Goal: Complete application form: Complete application form

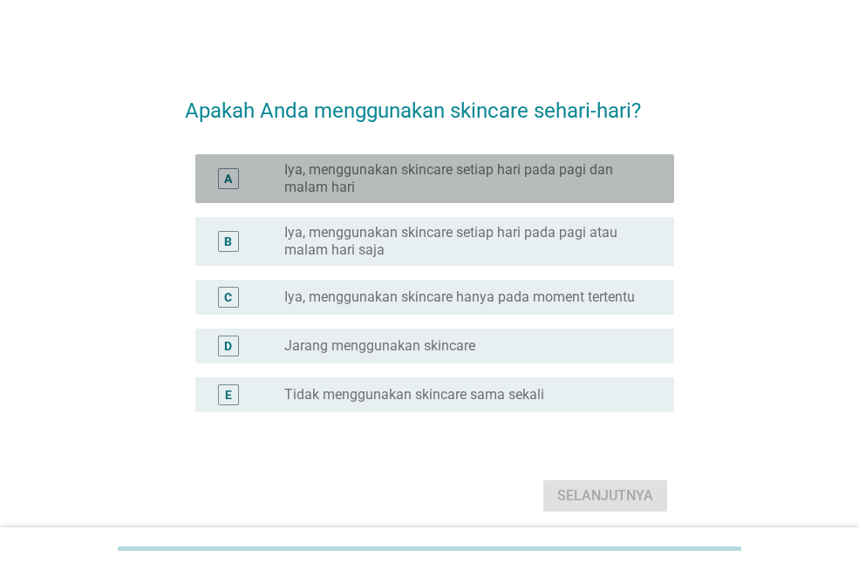
click at [368, 188] on label "Iya, menggunakan skincare setiap hari pada pagi dan malam hari" at bounding box center [465, 178] width 362 height 35
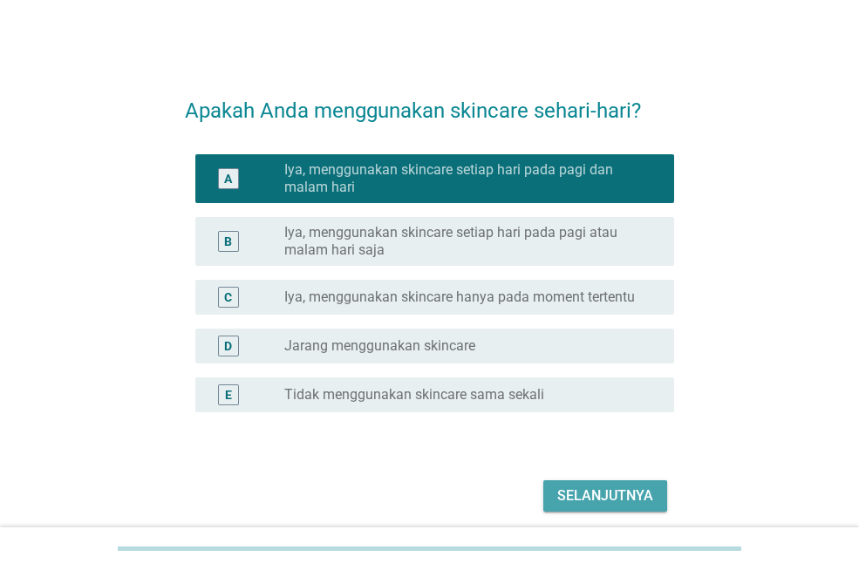
click at [574, 501] on div "Selanjutnya" at bounding box center [605, 496] width 96 height 21
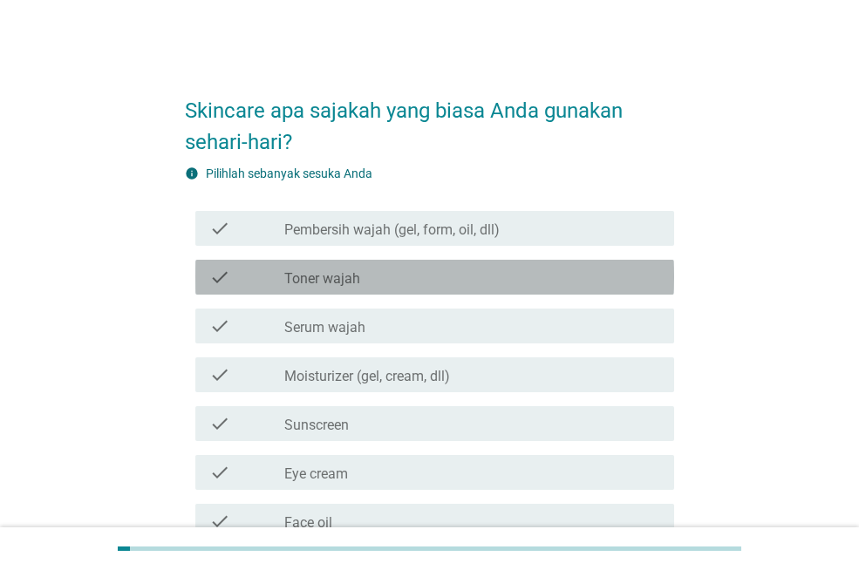
click at [448, 282] on div "check_box_outline_blank Toner wajah" at bounding box center [472, 277] width 376 height 21
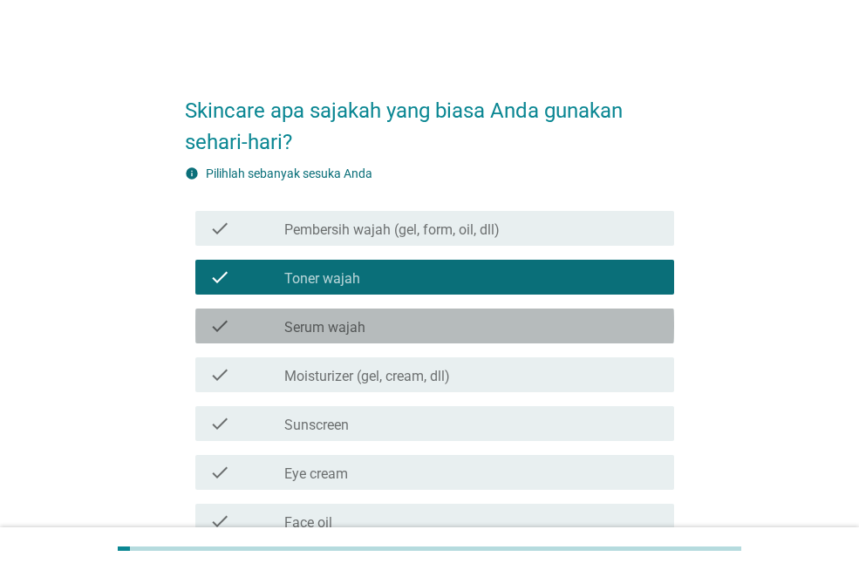
click at [454, 317] on div "check_box_outline_blank Serum wajah" at bounding box center [472, 326] width 376 height 21
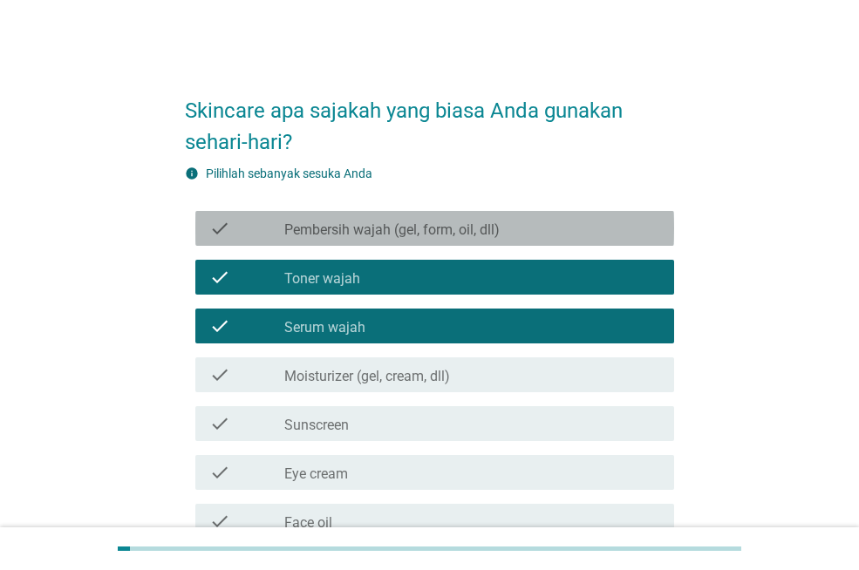
click at [460, 214] on div "check check_box_outline_blank Pembersih wajah (gel, form, oil, dll)" at bounding box center [434, 228] width 479 height 35
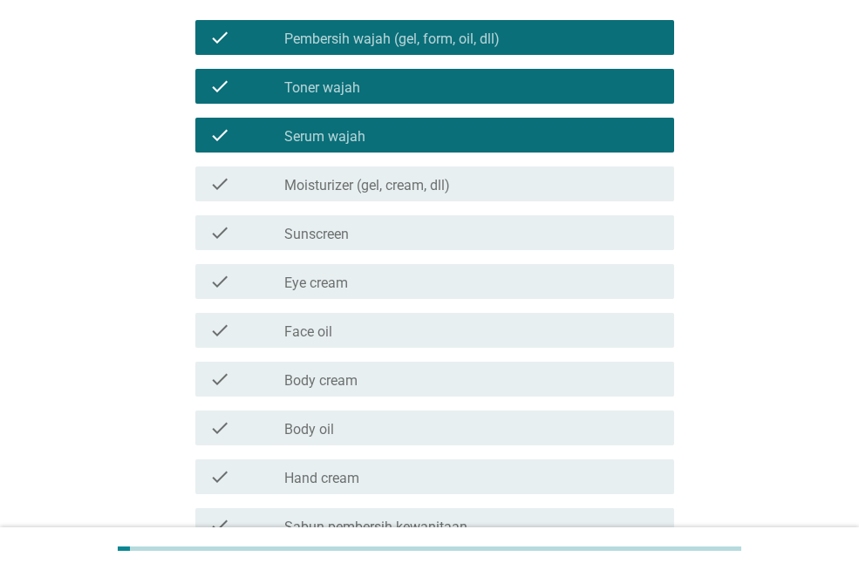
scroll to position [192, 0]
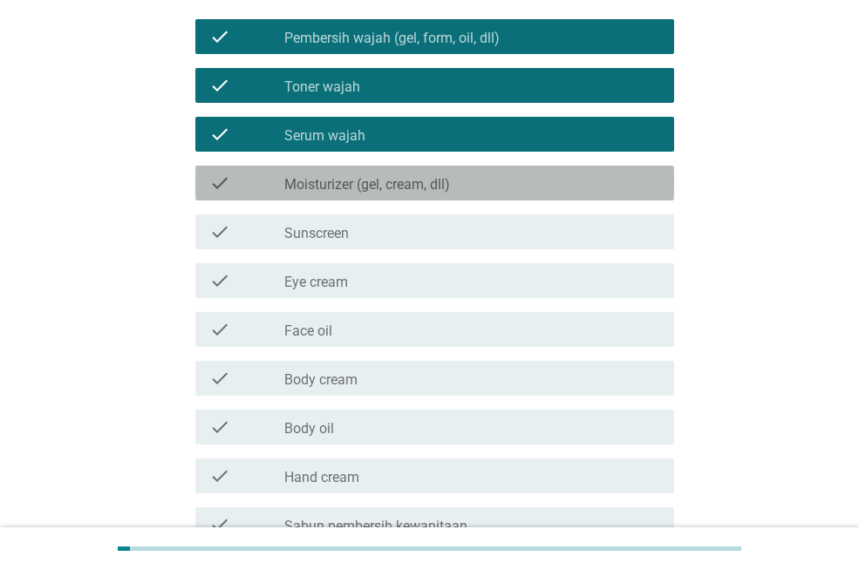
click at [447, 180] on label "Moisturizer (gel, cream, dll)" at bounding box center [367, 184] width 166 height 17
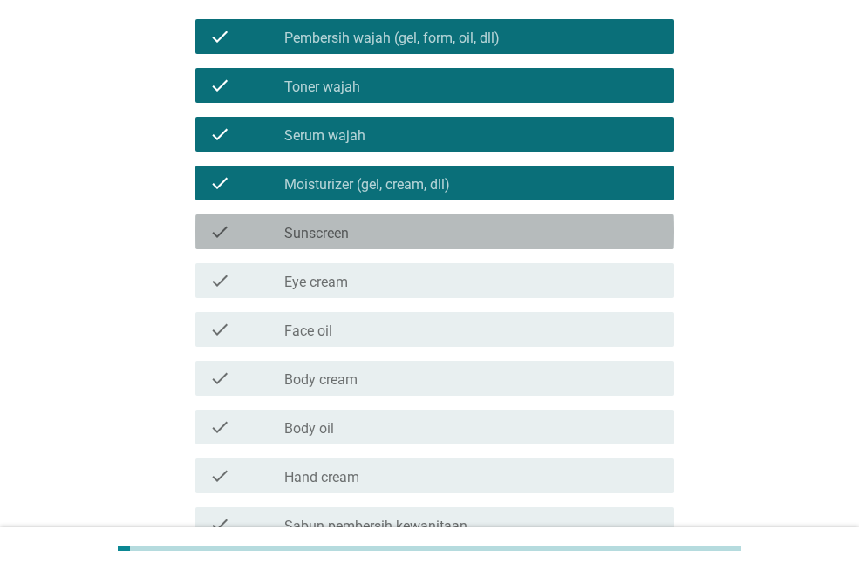
click at [448, 241] on div "check_box_outline_blank Sunscreen" at bounding box center [472, 231] width 376 height 21
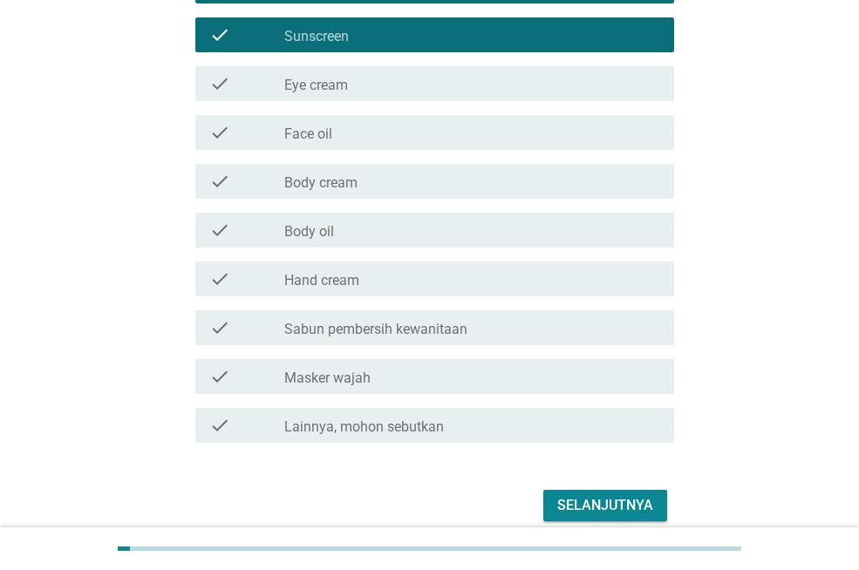
scroll to position [390, 0]
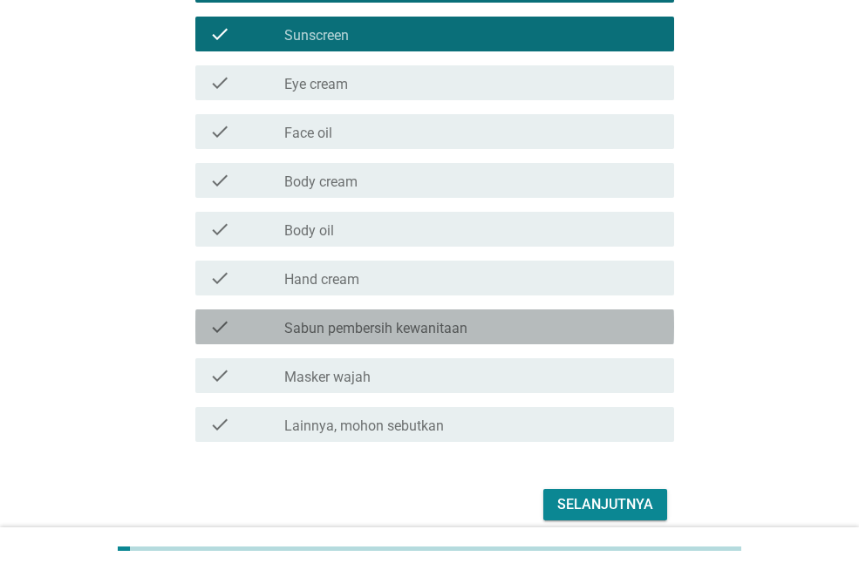
click at [502, 323] on div "check_box_outline_blank Sabun pembersih kewanitaan" at bounding box center [472, 326] width 376 height 21
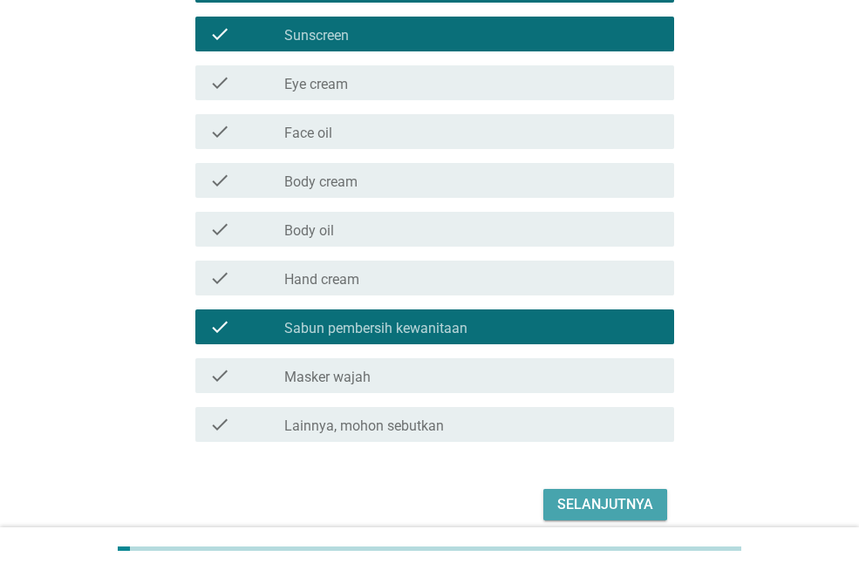
click at [587, 504] on div "Selanjutnya" at bounding box center [605, 504] width 96 height 21
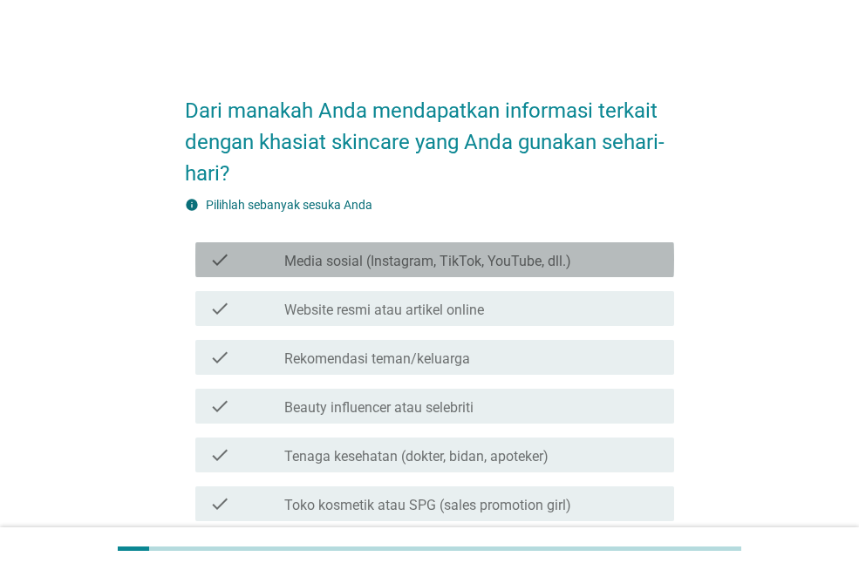
click at [415, 255] on label "Media sosial (Instagram, TikTok, YouTube, dll.)" at bounding box center [427, 261] width 287 height 17
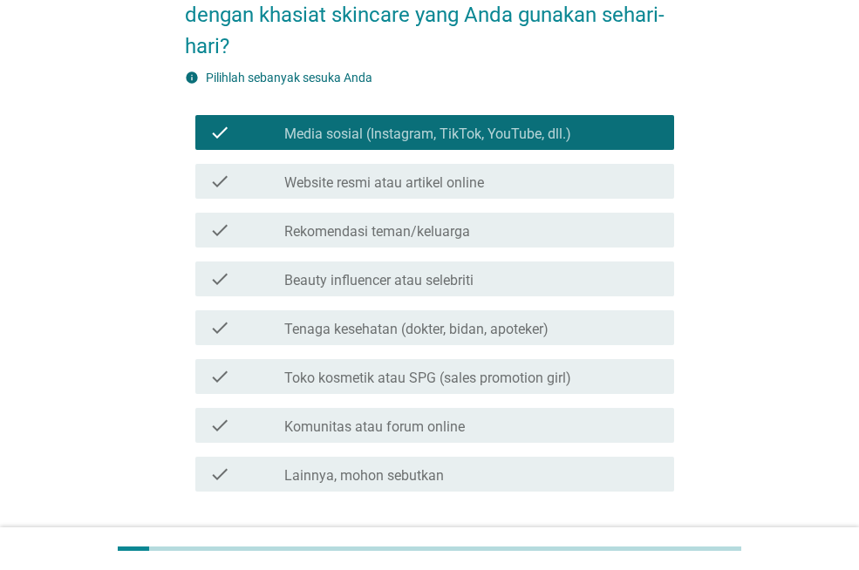
scroll to position [128, 0]
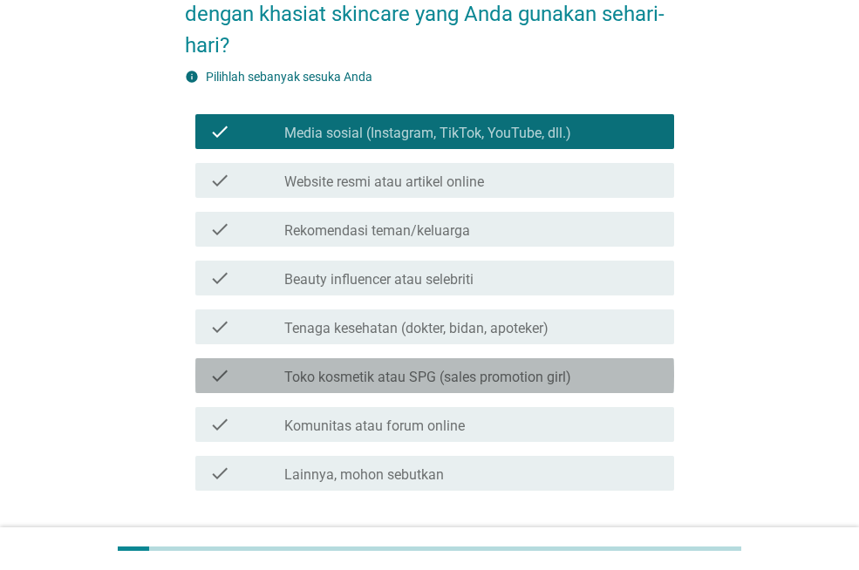
click at [403, 371] on label "Toko kosmetik atau SPG (sales promotion girl)" at bounding box center [427, 377] width 287 height 17
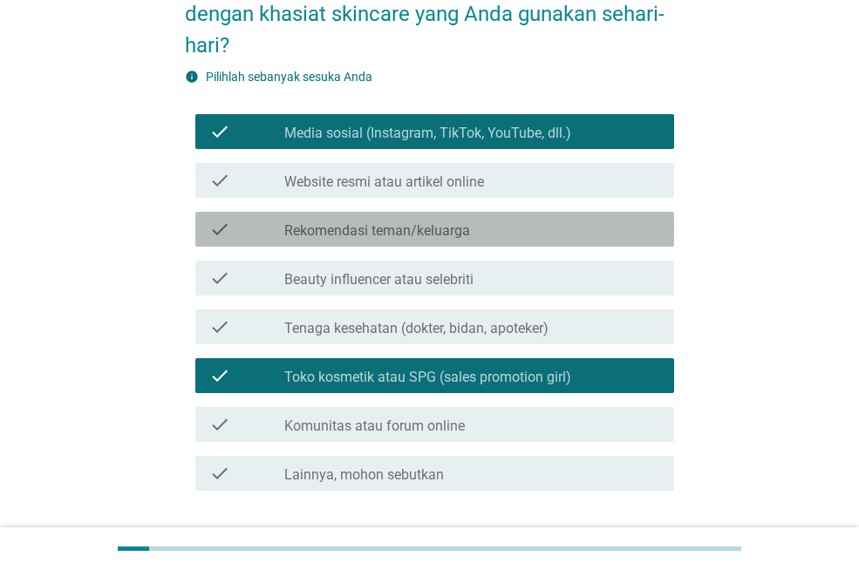
click at [433, 245] on div "check check_box_outline_blank Rekomendasi teman/keluarga" at bounding box center [434, 229] width 479 height 35
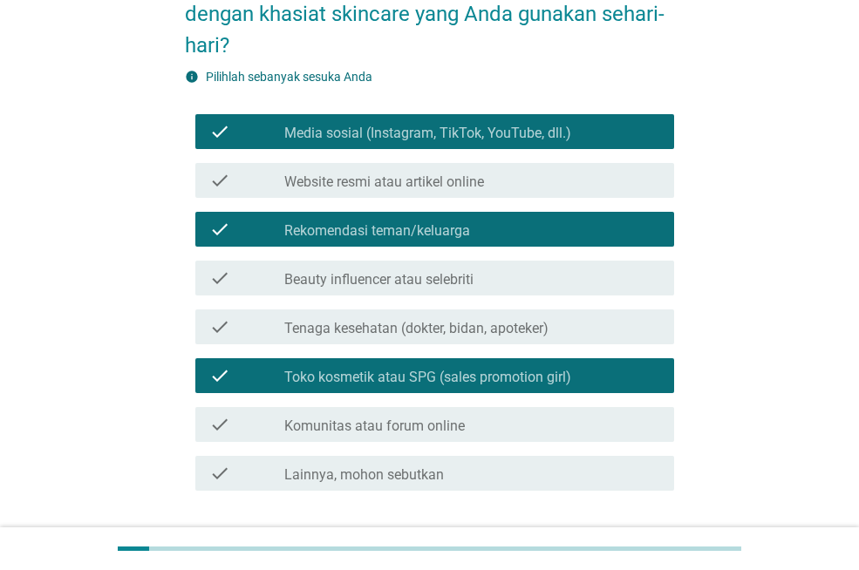
scroll to position [252, 0]
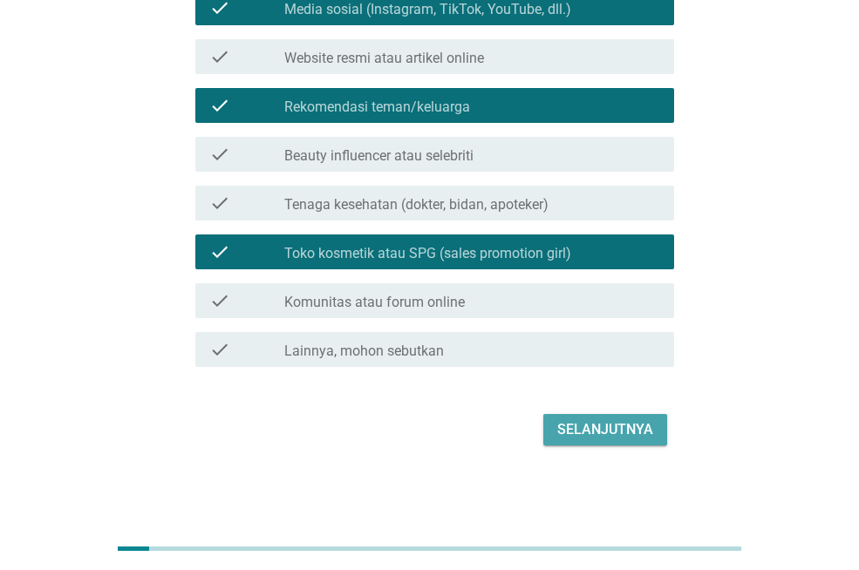
click at [596, 425] on div "Selanjutnya" at bounding box center [605, 429] width 96 height 21
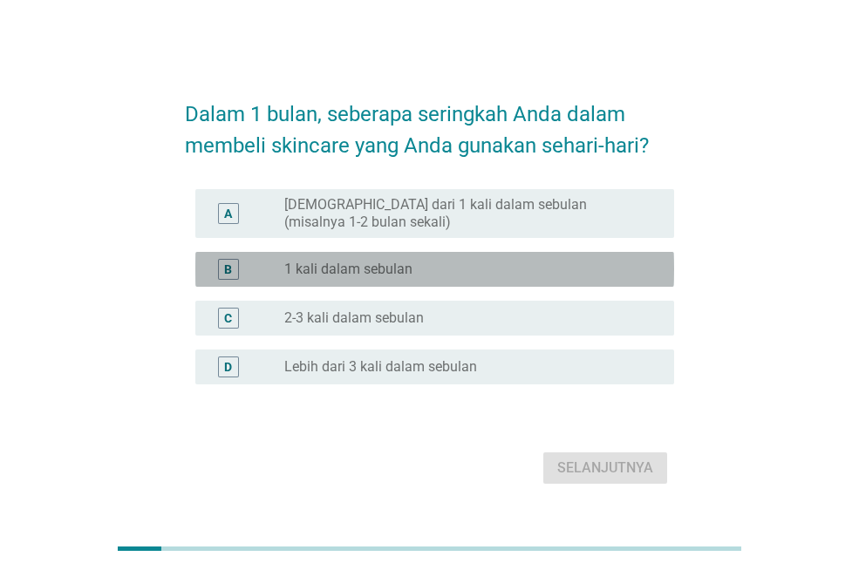
click at [467, 263] on div "radio_button_unchecked 1 kali dalam sebulan" at bounding box center [465, 269] width 362 height 17
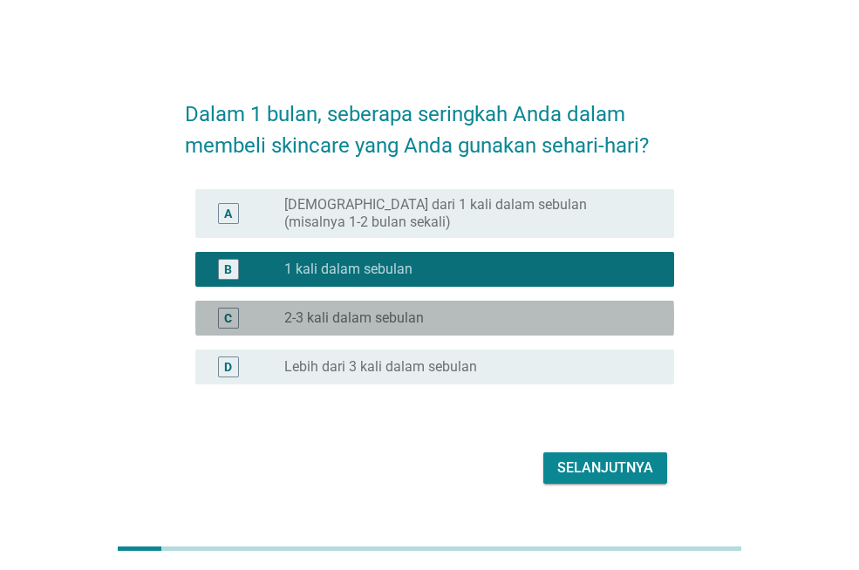
click at [495, 328] on div "radio_button_unchecked 2-3 kali dalam sebulan" at bounding box center [472, 318] width 376 height 21
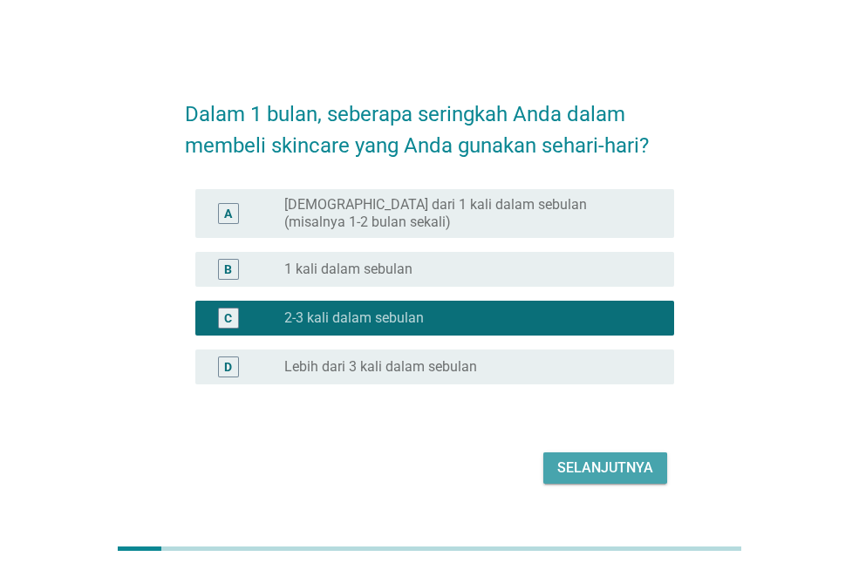
click at [567, 475] on div "Selanjutnya" at bounding box center [605, 468] width 96 height 21
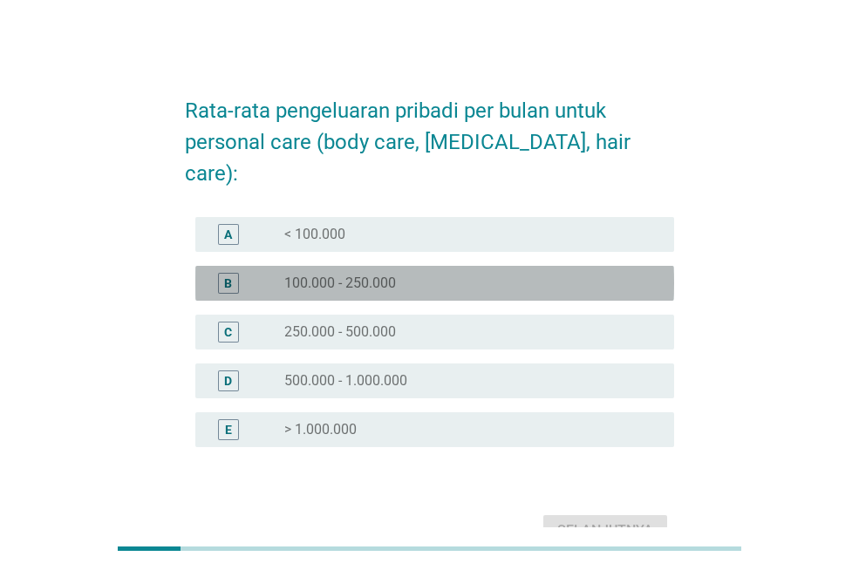
click at [425, 275] on div "radio_button_unchecked 100.000 - 250.000" at bounding box center [465, 283] width 362 height 17
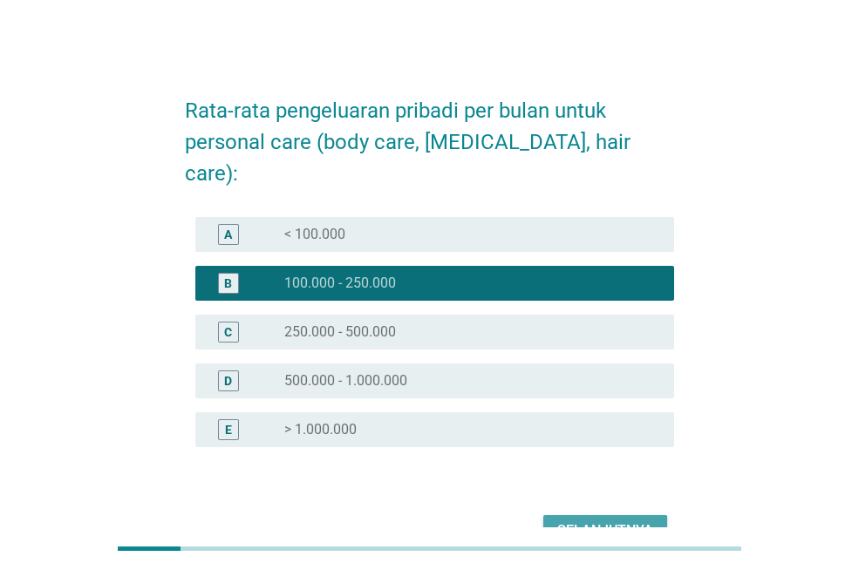
click at [592, 520] on div "Selanjutnya" at bounding box center [605, 530] width 96 height 21
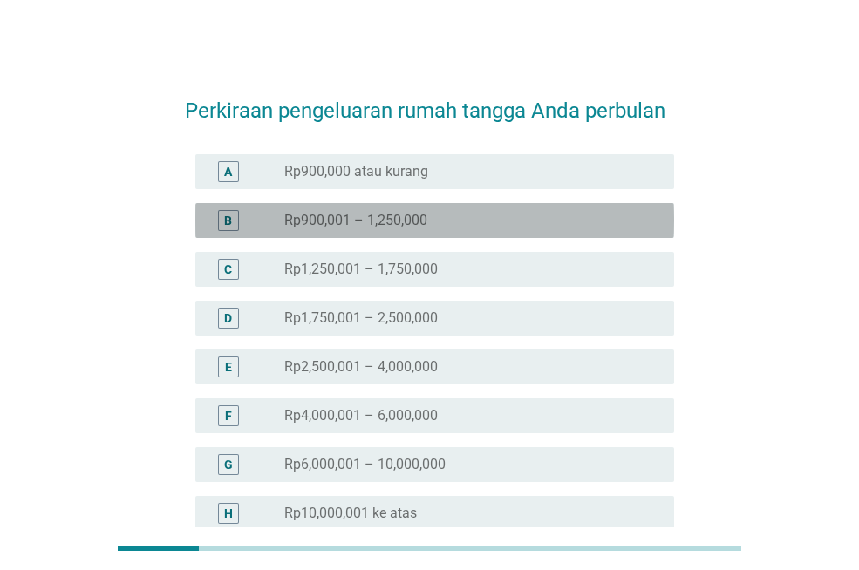
click at [503, 217] on div "radio_button_unchecked Rp900,001 – 1,250,000" at bounding box center [465, 220] width 362 height 17
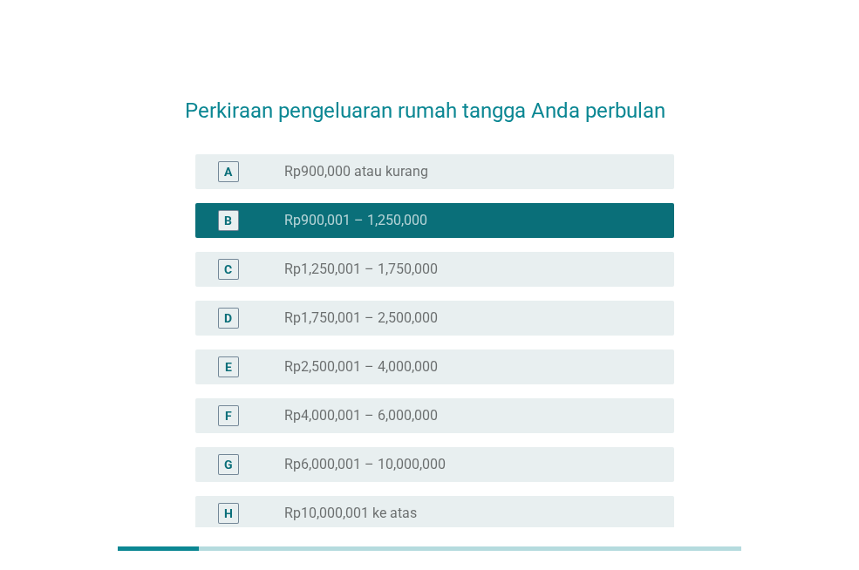
scroll to position [185, 0]
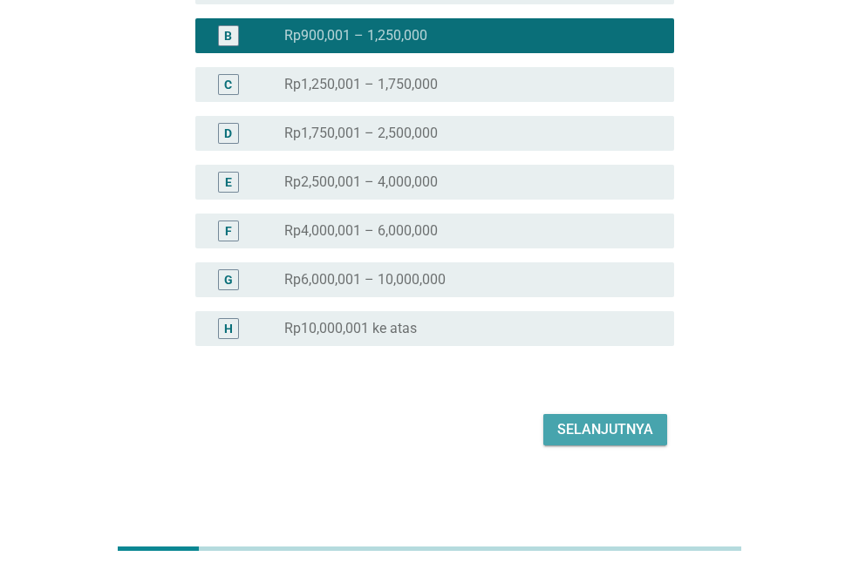
click at [592, 429] on div "Selanjutnya" at bounding box center [605, 429] width 96 height 21
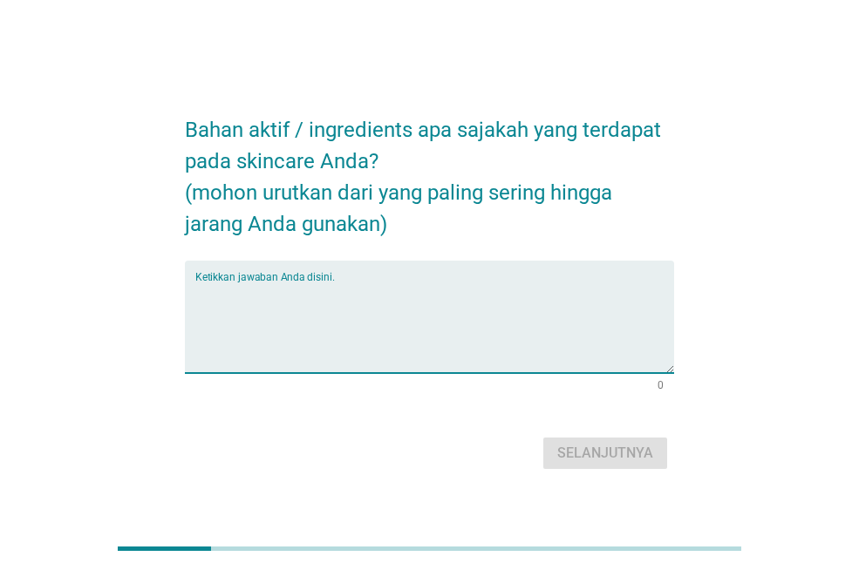
click at [438, 284] on textarea "Ketikkan jawaban Anda disini." at bounding box center [434, 328] width 479 height 92
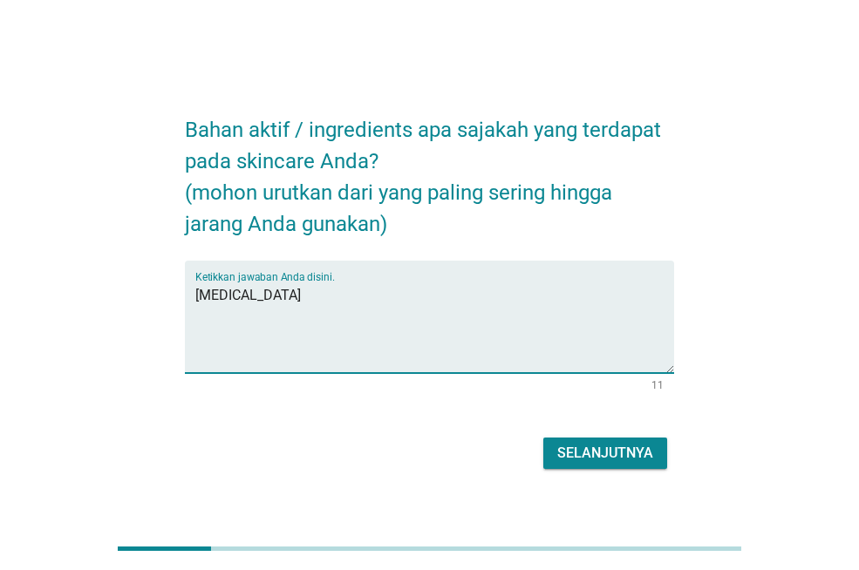
type textarea "[MEDICAL_DATA]"
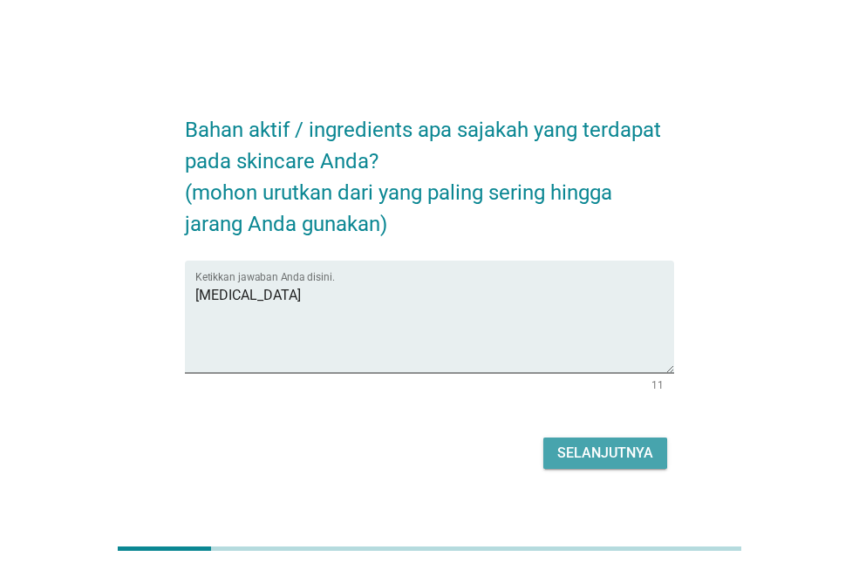
click at [580, 445] on div "Selanjutnya" at bounding box center [605, 453] width 96 height 21
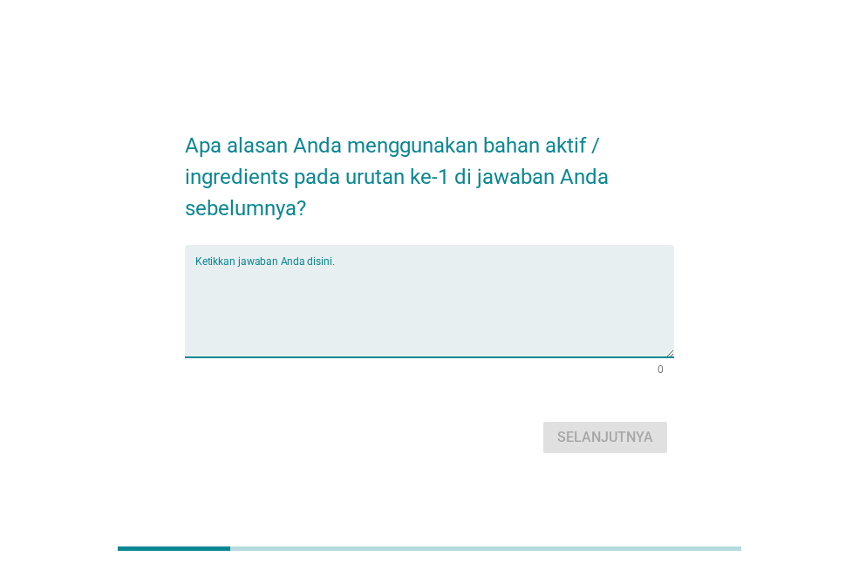
click at [407, 274] on textarea "Ketikkan jawaban Anda disini." at bounding box center [434, 312] width 479 height 92
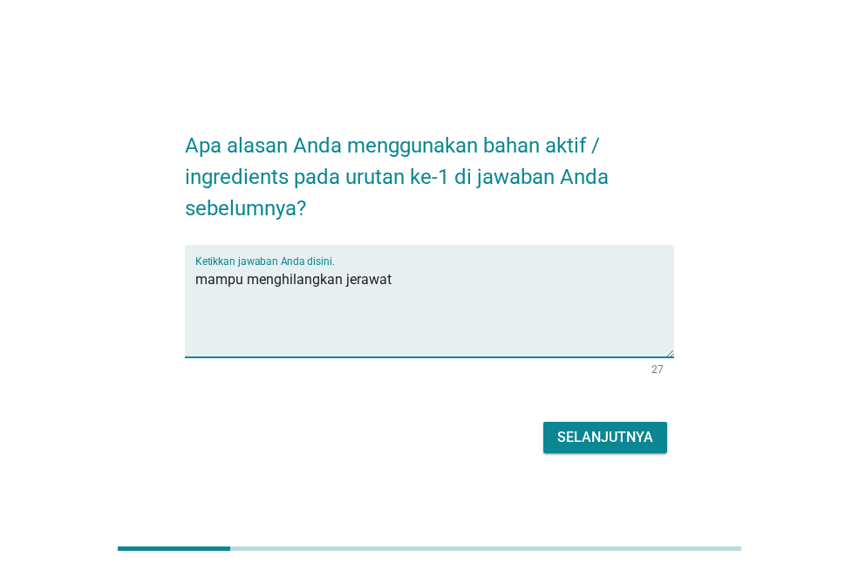
type textarea "mampu menghilangkan jerawat"
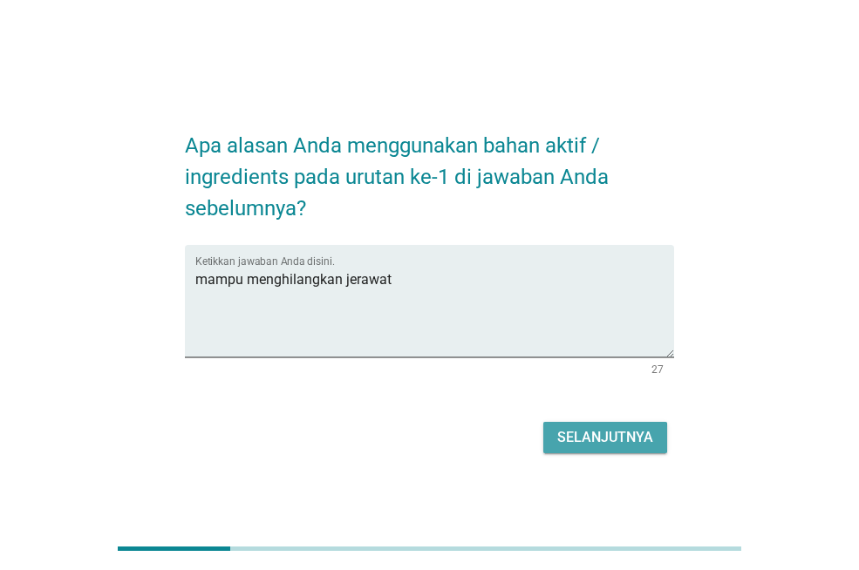
click at [578, 446] on div "Selanjutnya" at bounding box center [605, 437] width 96 height 21
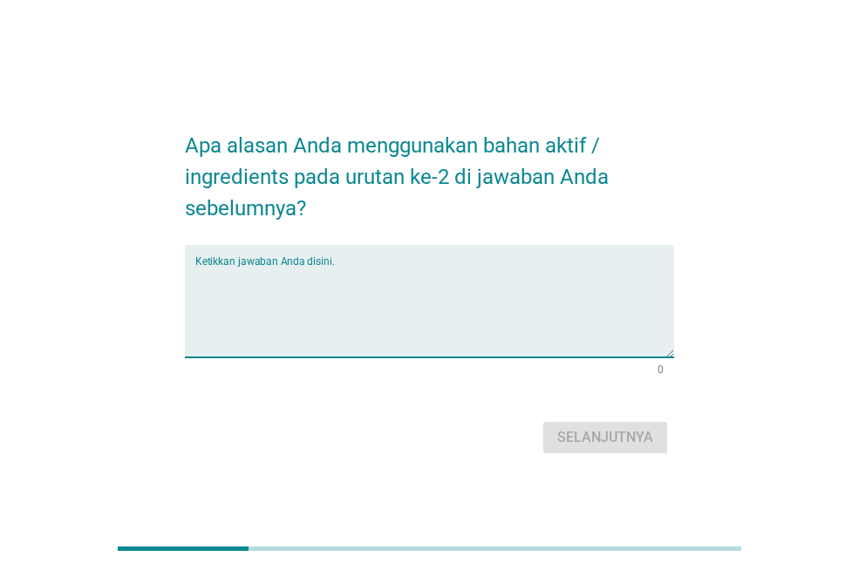
click at [422, 275] on textarea "Ketikkan jawaban Anda disini." at bounding box center [434, 312] width 479 height 92
type textarea "h"
type textarea "j"
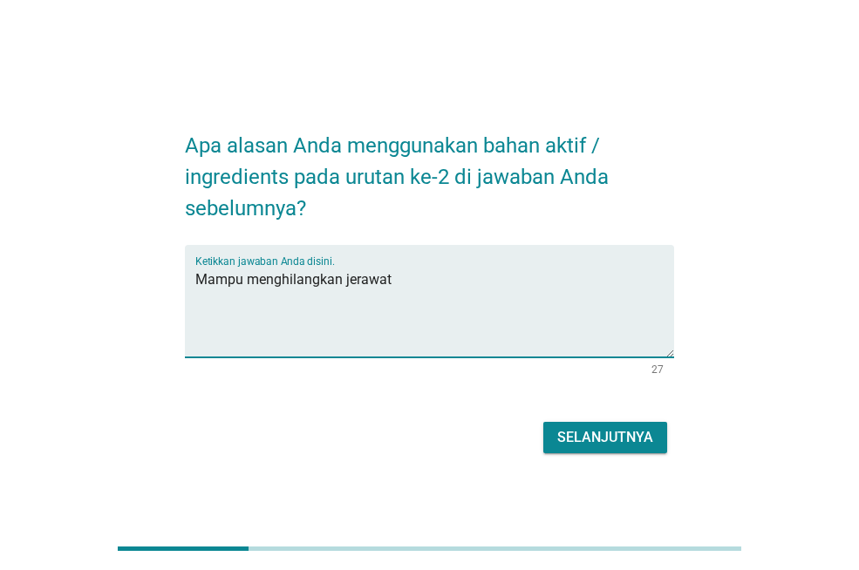
type textarea "Mampu menghilangkan jerawat"
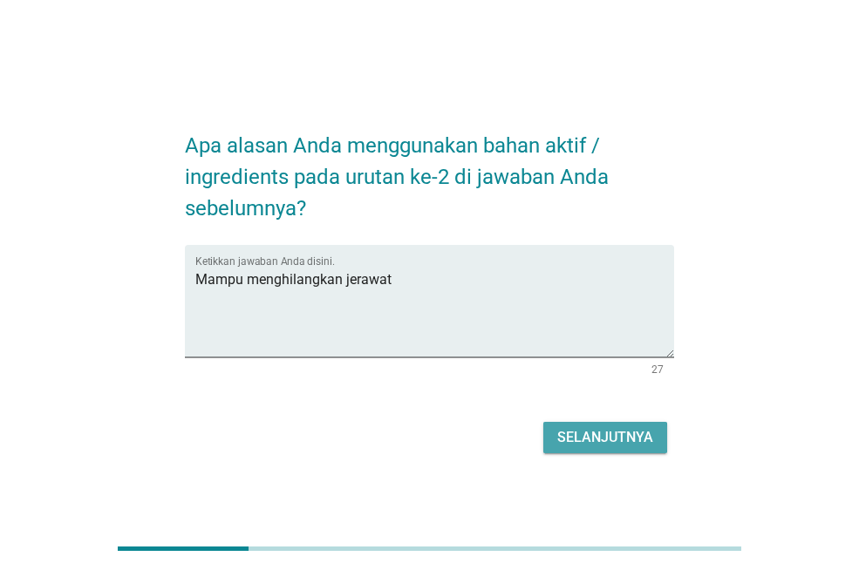
click at [574, 438] on div "Selanjutnya" at bounding box center [605, 437] width 96 height 21
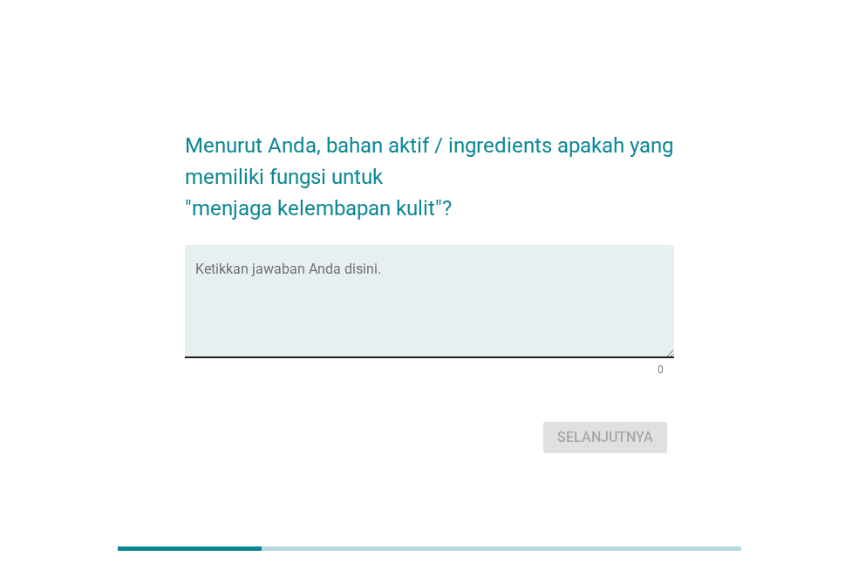
click at [431, 252] on div "Ketikkan jawaban Anda disini." at bounding box center [434, 301] width 479 height 112
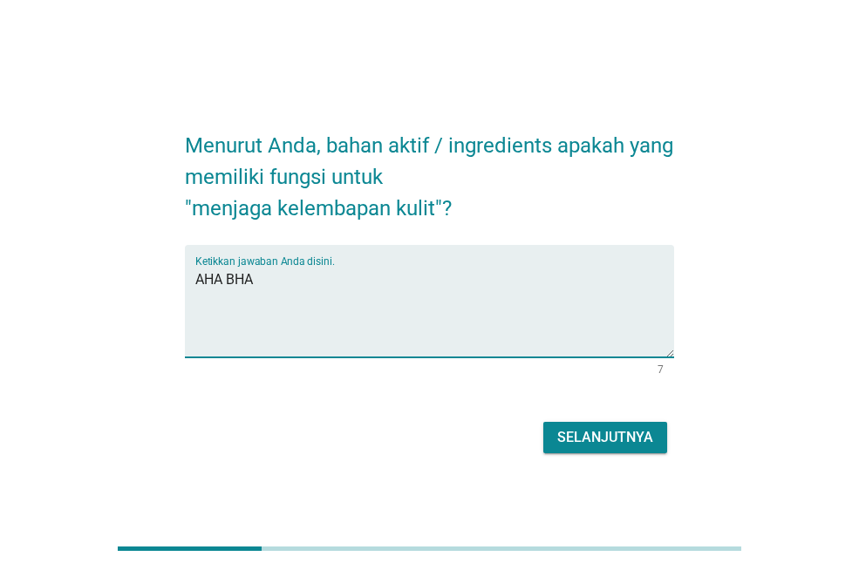
type textarea "AHA BHA"
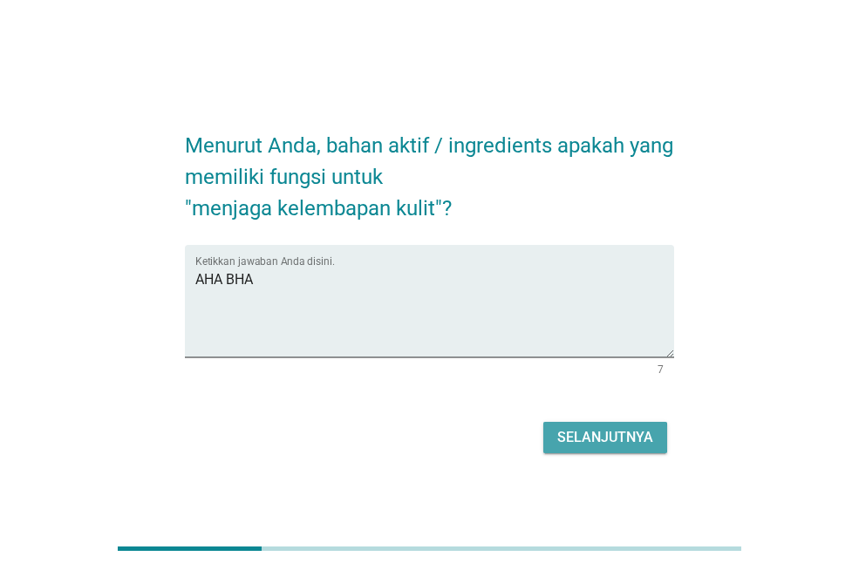
click at [625, 442] on div "Selanjutnya" at bounding box center [605, 437] width 96 height 21
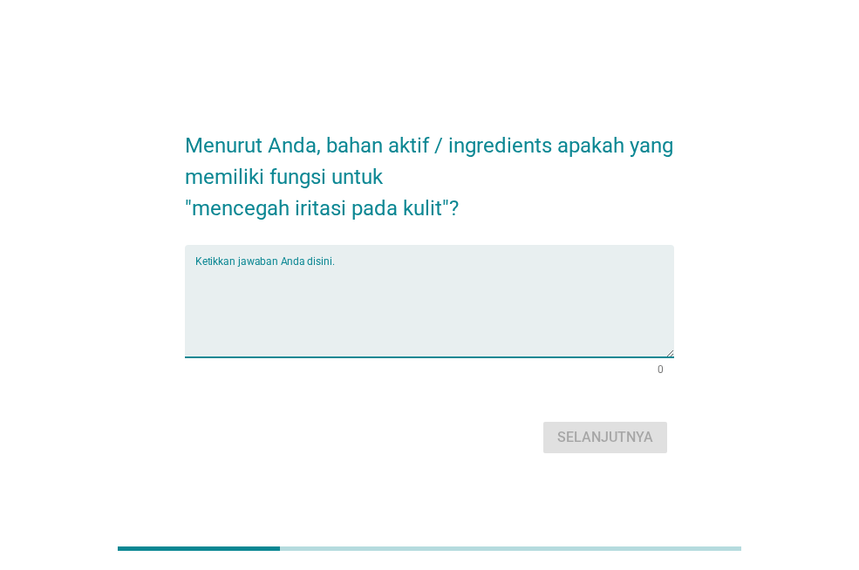
click at [424, 296] on textarea "Ketikkan jawaban Anda disini." at bounding box center [434, 312] width 479 height 92
click at [387, 264] on div "Ketikkan jawaban Anda disini." at bounding box center [434, 301] width 479 height 112
type textarea "H"
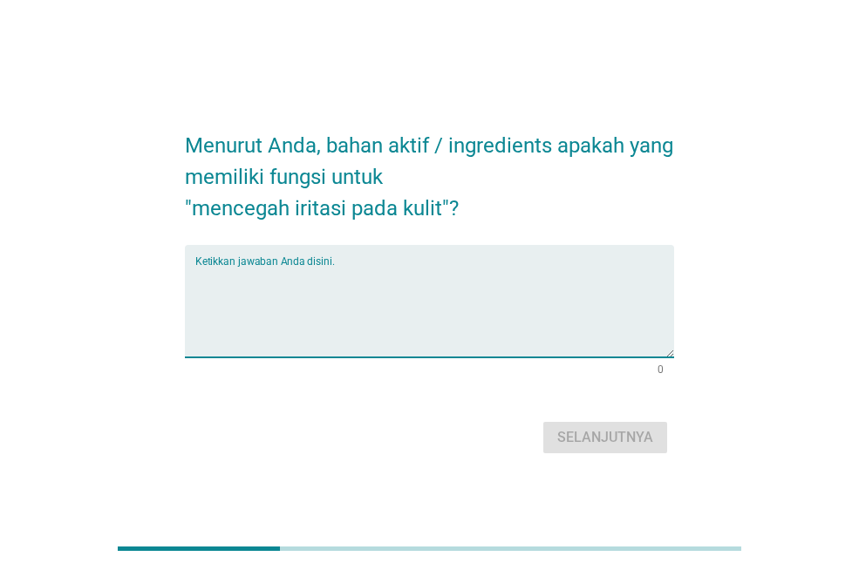
type textarea "H"
type textarea "Hyaluron"
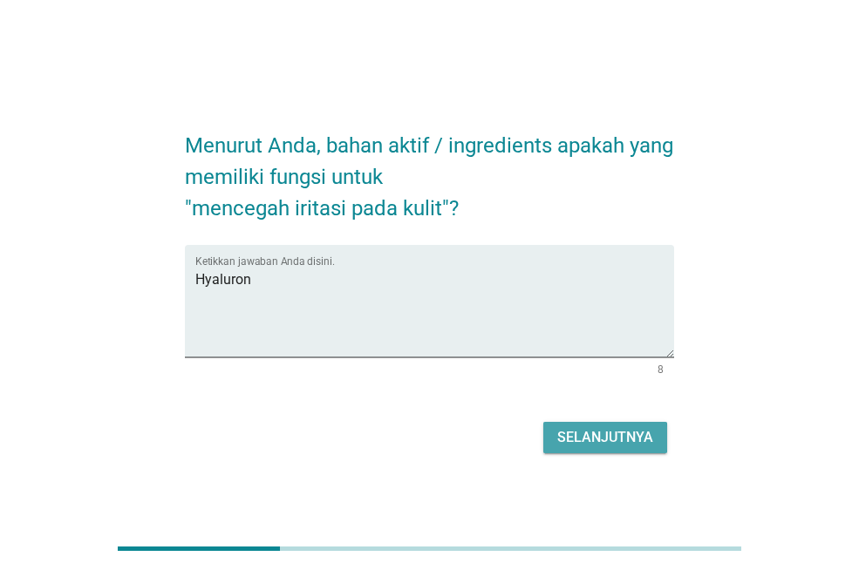
click at [563, 422] on button "Selanjutnya" at bounding box center [605, 437] width 124 height 31
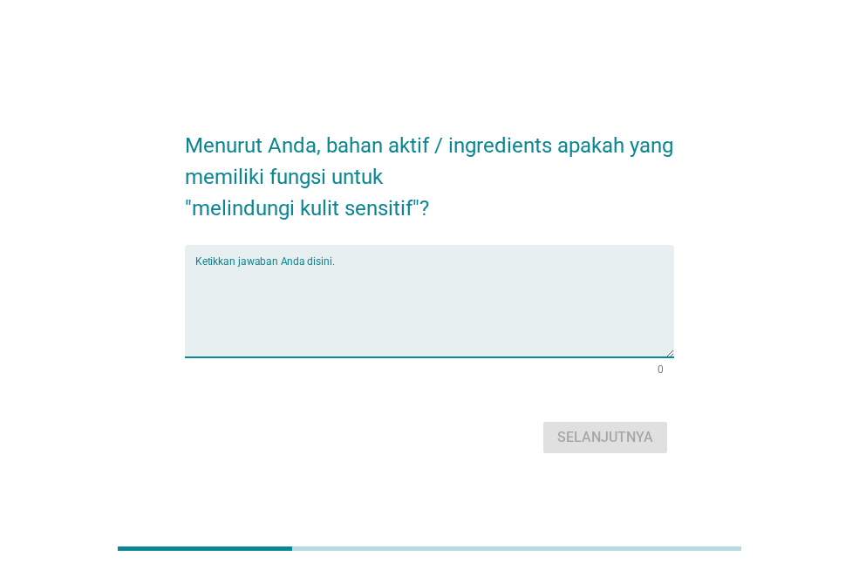
click at [387, 266] on textarea "Ketikkan jawaban Anda disini." at bounding box center [434, 312] width 479 height 92
type textarea "N"
type textarea "AHA BHA"
click at [633, 438] on div "Selanjutnya" at bounding box center [605, 437] width 96 height 21
click at [361, 268] on textarea "Ketikkan jawaban Anda disini." at bounding box center [434, 312] width 479 height 92
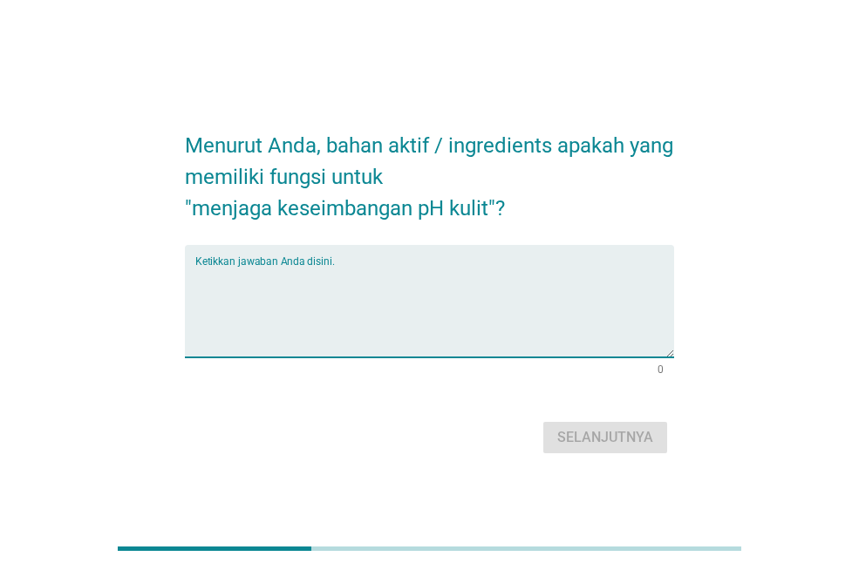
type textarea "N"
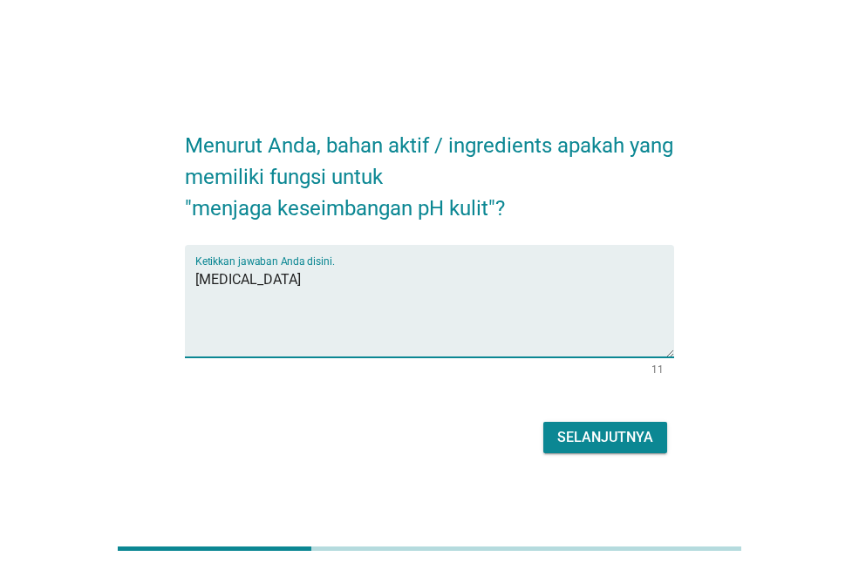
type textarea "[MEDICAL_DATA]"
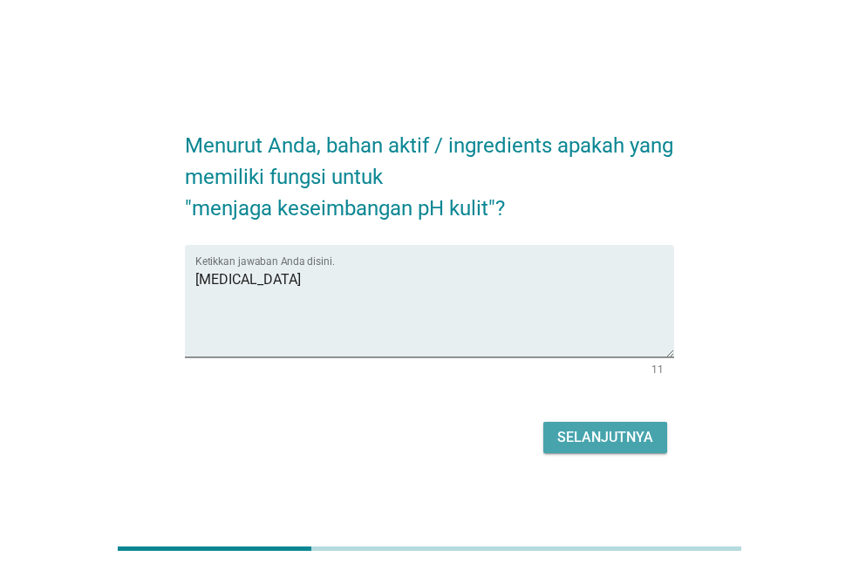
click at [592, 445] on div "Selanjutnya" at bounding box center [605, 437] width 96 height 21
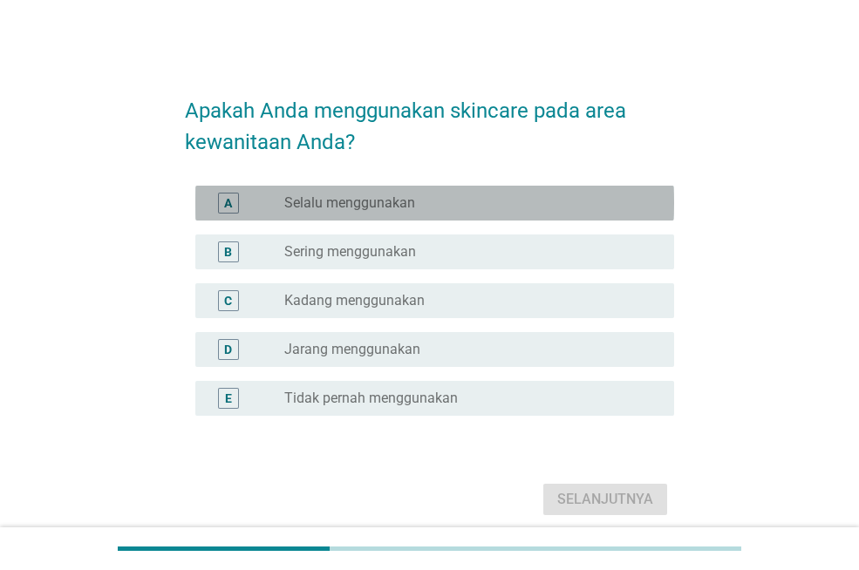
click at [373, 208] on label "Selalu menggunakan" at bounding box center [349, 202] width 131 height 17
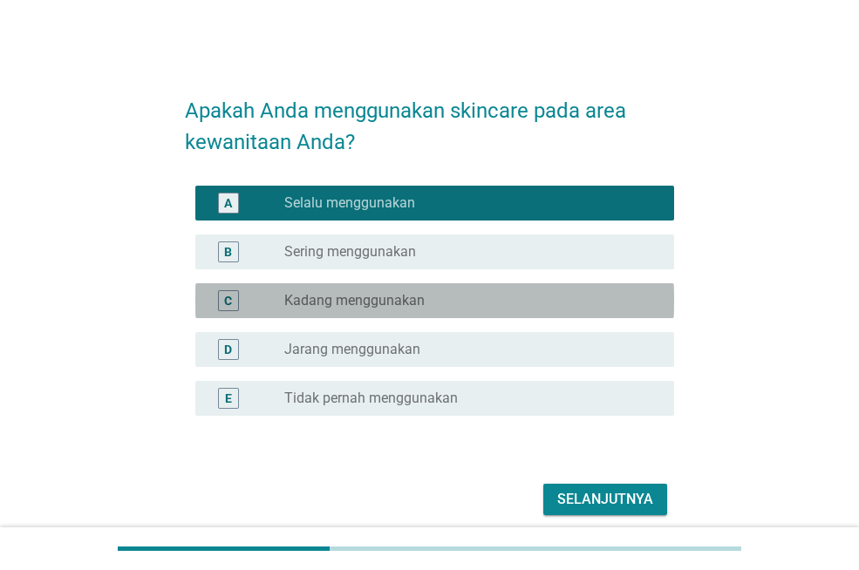
click at [480, 294] on div "radio_button_unchecked Kadang menggunakan" at bounding box center [465, 300] width 362 height 17
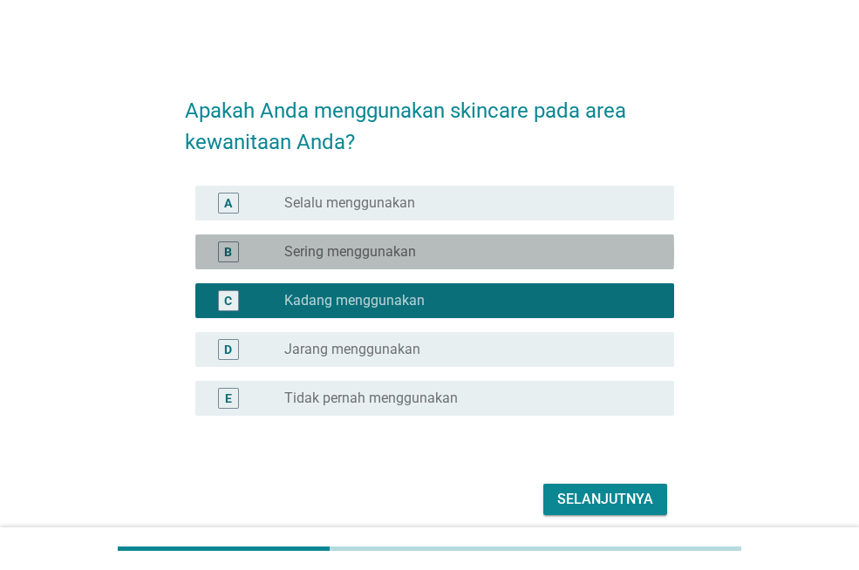
click at [500, 253] on div "radio_button_unchecked Sering menggunakan" at bounding box center [465, 251] width 362 height 17
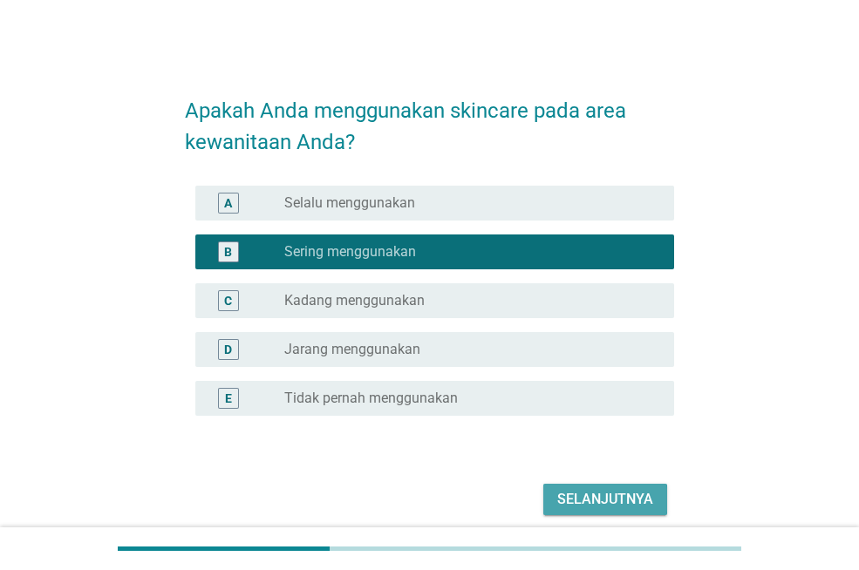
click at [617, 499] on div "Selanjutnya" at bounding box center [605, 499] width 96 height 21
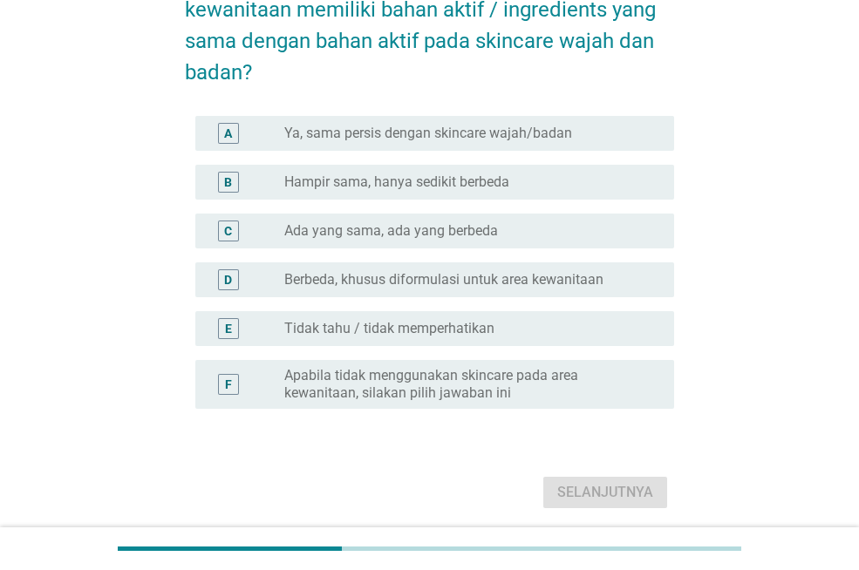
scroll to position [37, 0]
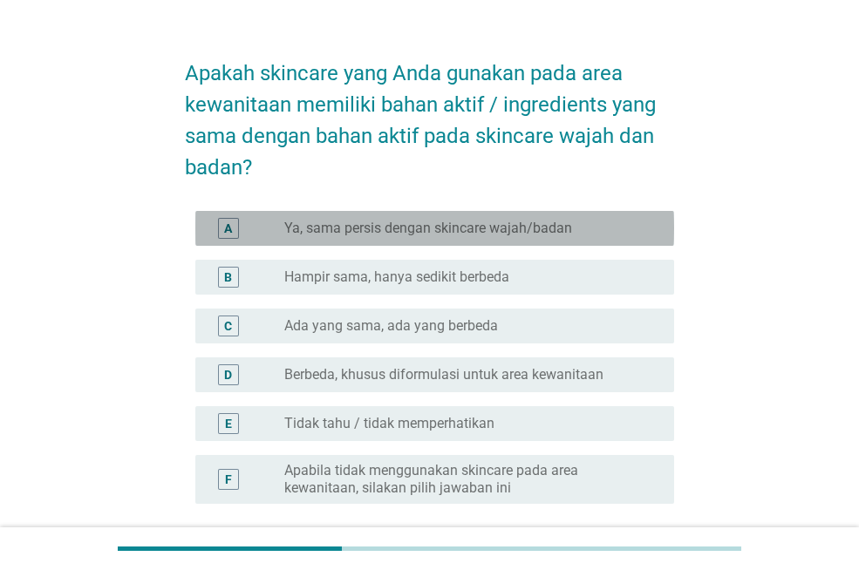
click at [462, 221] on label "Ya, sama persis dengan skincare wajah/badan" at bounding box center [428, 228] width 288 height 17
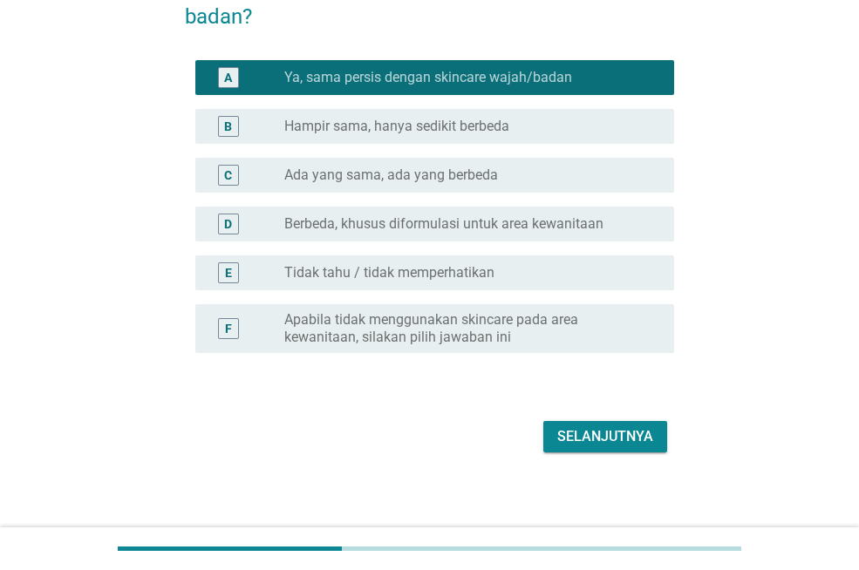
scroll to position [189, 0]
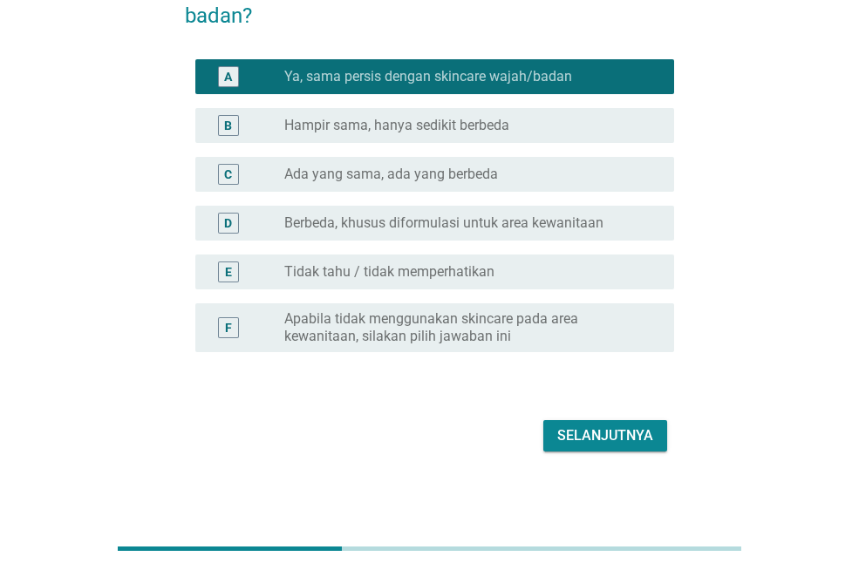
click at [581, 449] on button "Selanjutnya" at bounding box center [605, 435] width 124 height 31
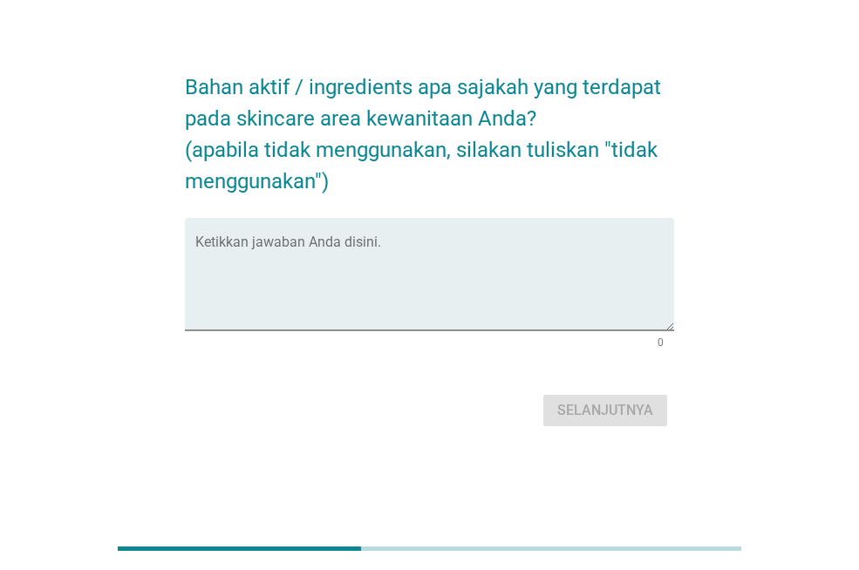
scroll to position [0, 0]
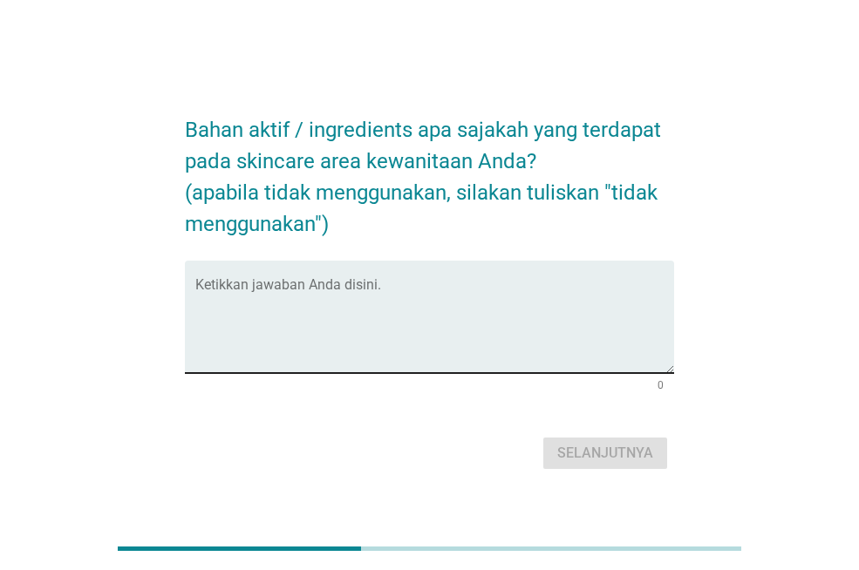
click at [442, 261] on div "Ketikkan jawaban Anda disini." at bounding box center [434, 317] width 479 height 112
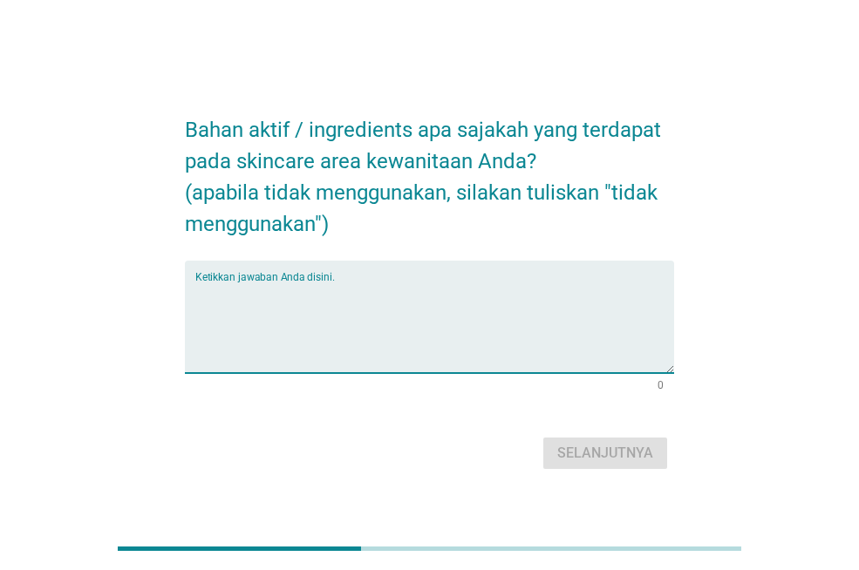
click at [424, 301] on textarea "Ketikkan jawaban Anda disini." at bounding box center [434, 328] width 479 height 92
type textarea "T"
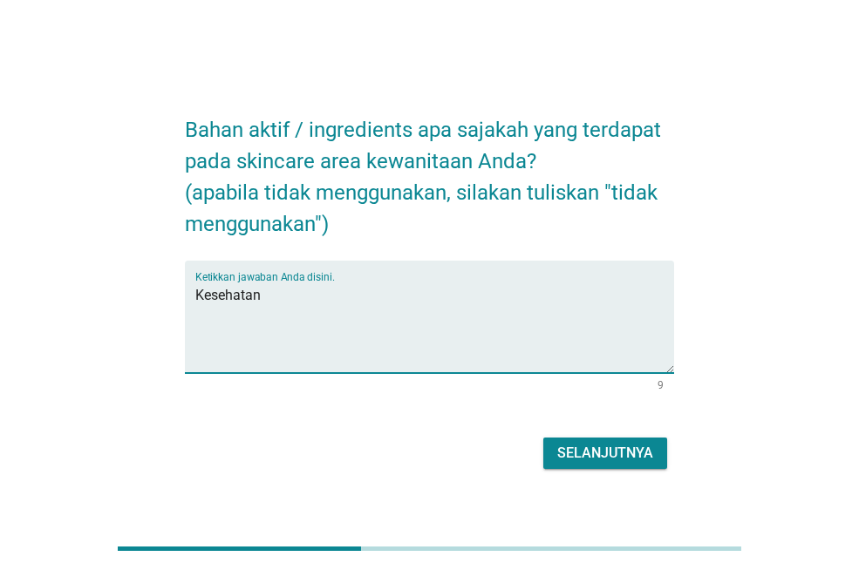
type textarea "Kesehatan"
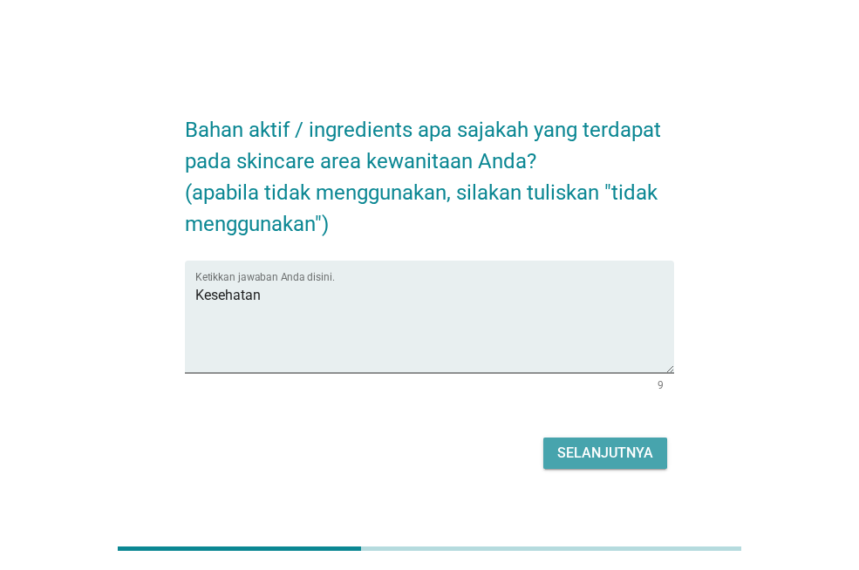
click at [585, 459] on div "Selanjutnya" at bounding box center [605, 453] width 96 height 21
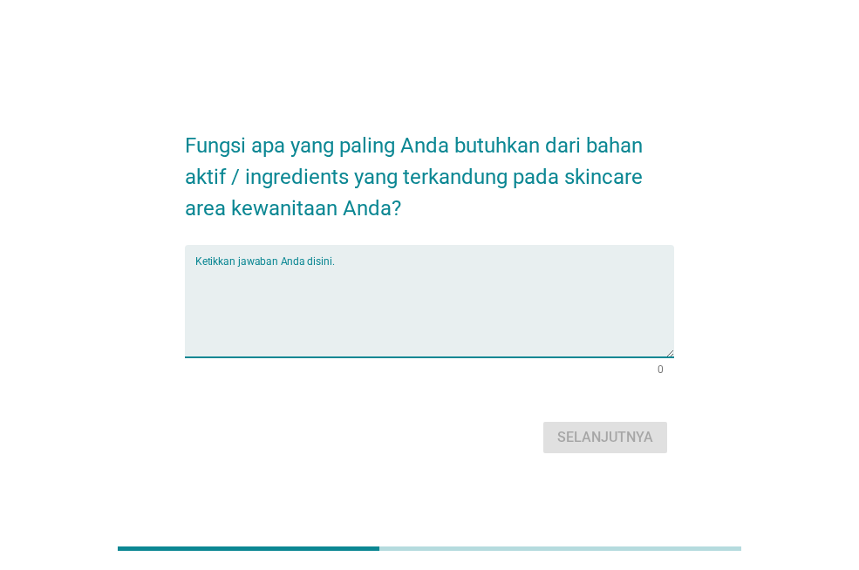
click at [454, 269] on textarea "Ketikkan jawaban Anda disini." at bounding box center [434, 312] width 479 height 92
type textarea "Gel"
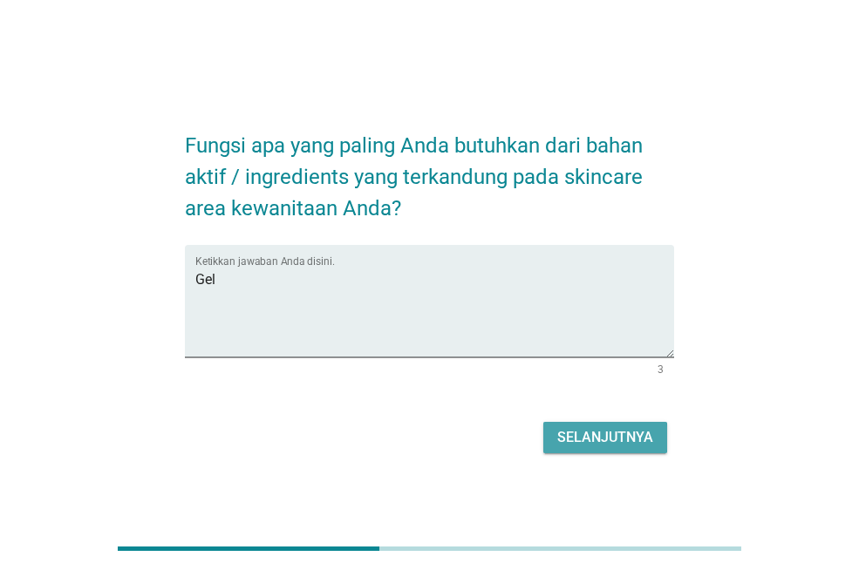
click at [573, 425] on button "Selanjutnya" at bounding box center [605, 437] width 124 height 31
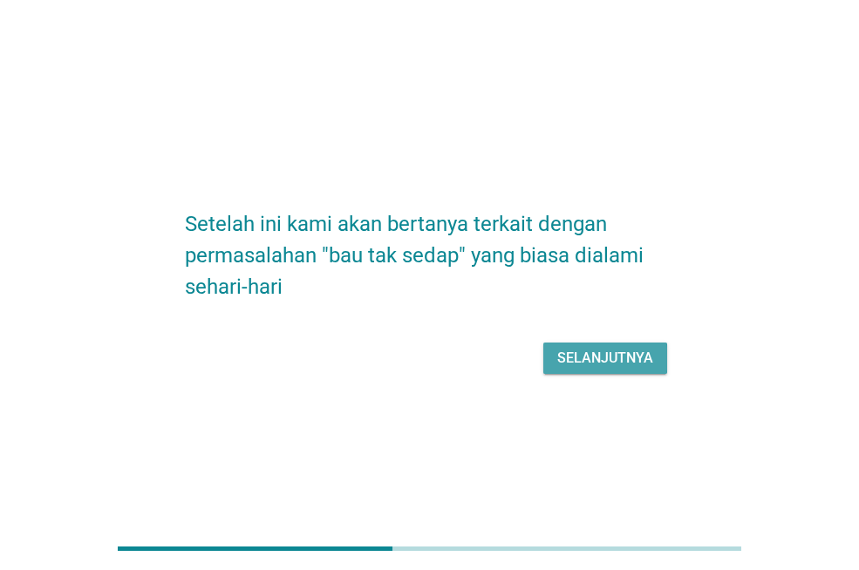
click at [574, 363] on div "Selanjutnya" at bounding box center [605, 358] width 96 height 21
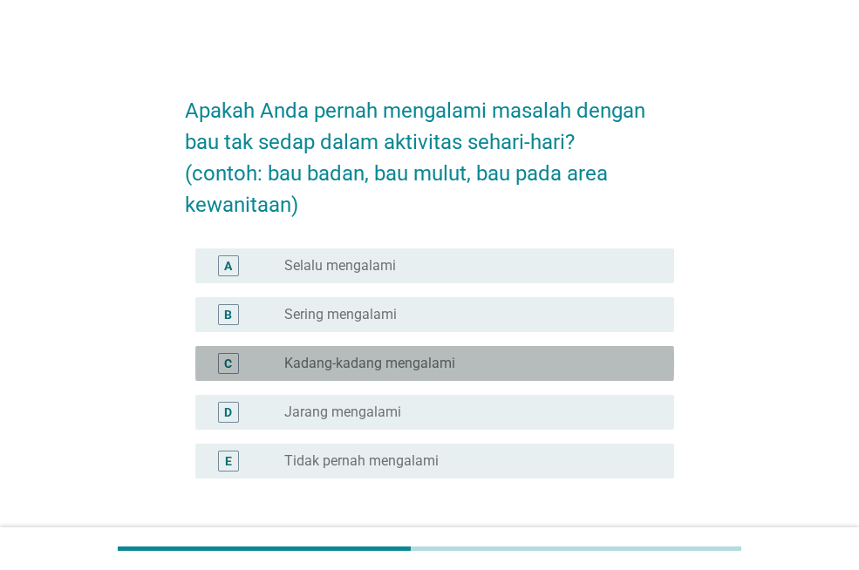
click at [476, 364] on div "radio_button_unchecked Kadang-kadang mengalami" at bounding box center [465, 363] width 362 height 17
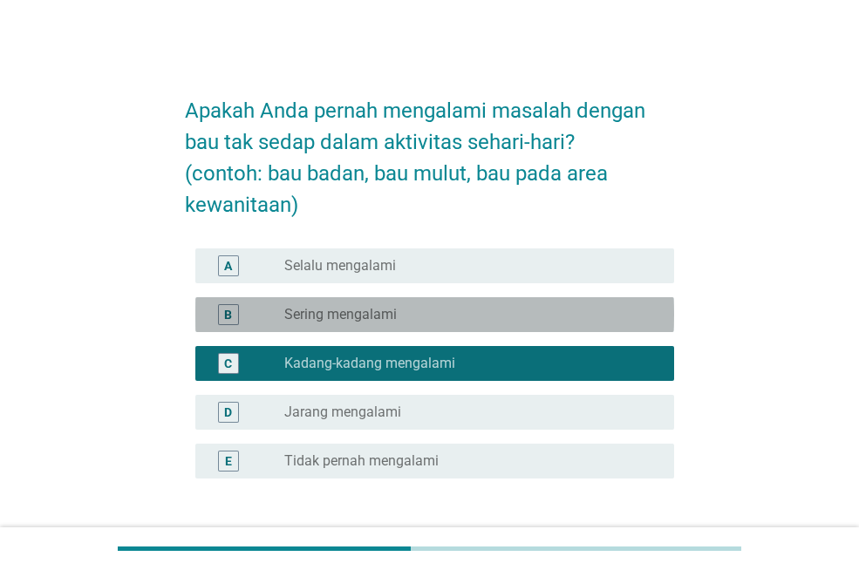
click at [506, 319] on div "radio_button_unchecked Sering mengalami" at bounding box center [465, 314] width 362 height 17
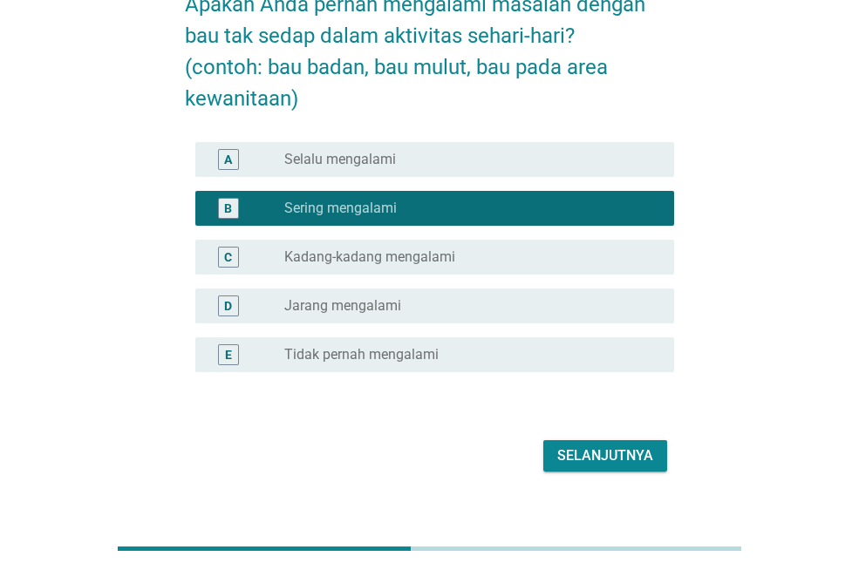
scroll to position [107, 0]
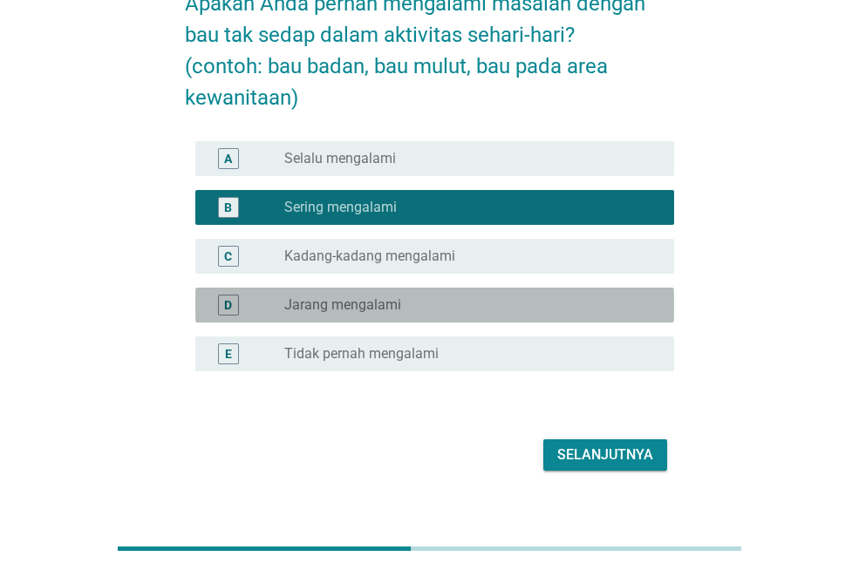
click at [509, 308] on div "radio_button_unchecked Jarang mengalami" at bounding box center [465, 304] width 362 height 17
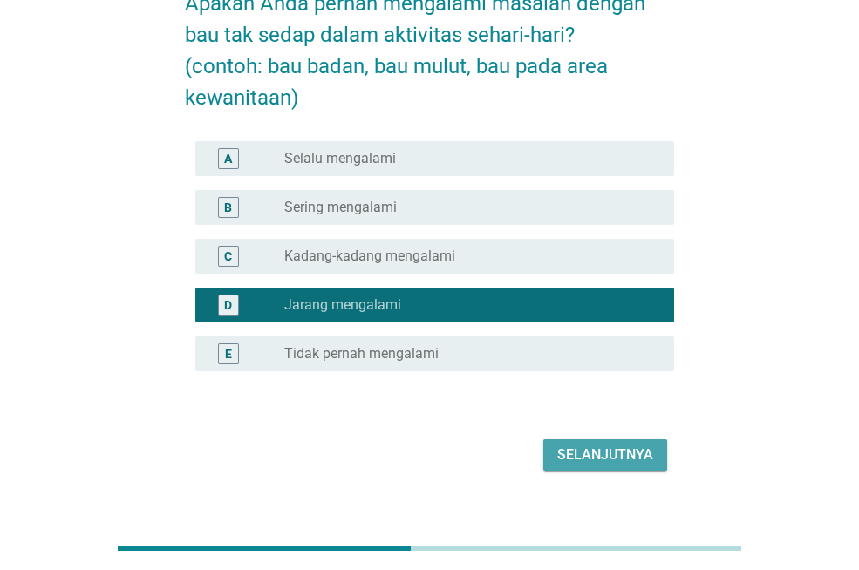
click at [612, 450] on div "Selanjutnya" at bounding box center [605, 455] width 96 height 21
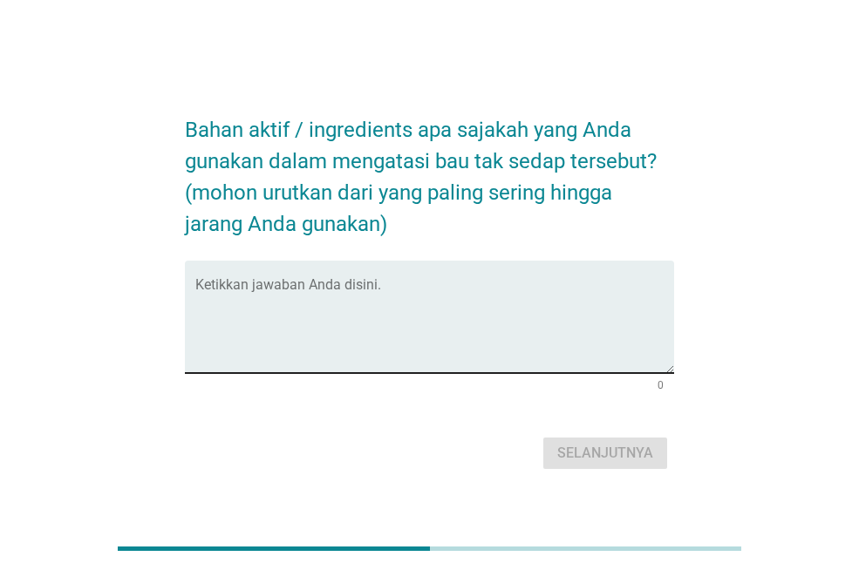
click at [490, 275] on div "Ketikkan jawaban Anda disini." at bounding box center [434, 317] width 479 height 112
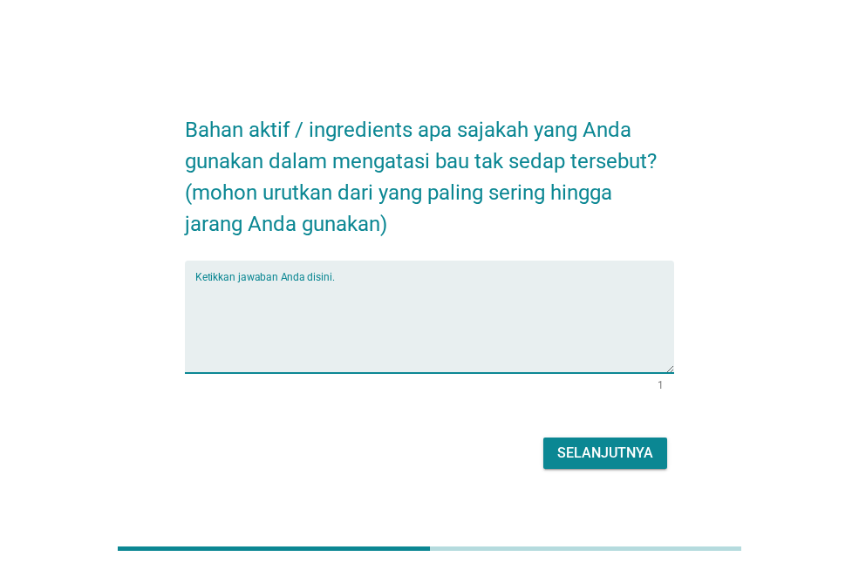
type textarea "O"
type textarea "Pasta gigi"
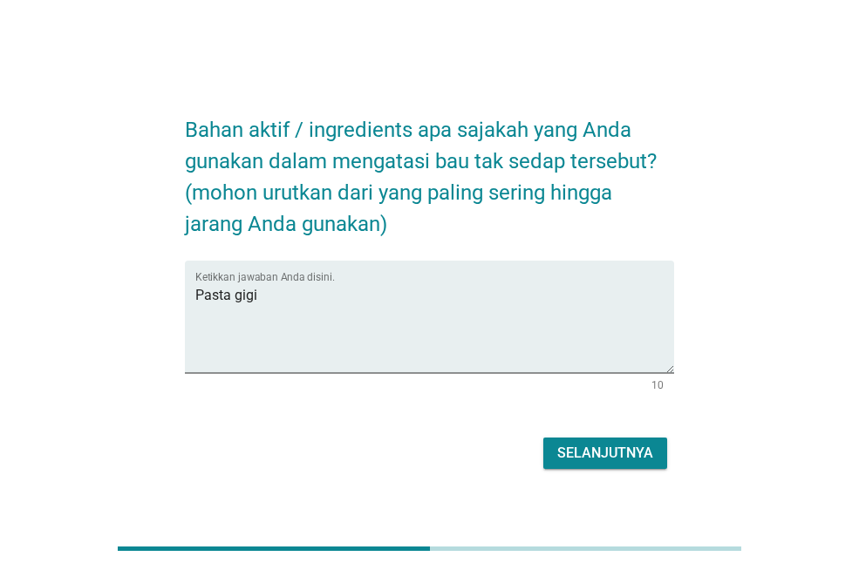
click at [628, 435] on div "Selanjutnya" at bounding box center [429, 453] width 489 height 42
click at [632, 452] on div "Selanjutnya" at bounding box center [605, 453] width 96 height 21
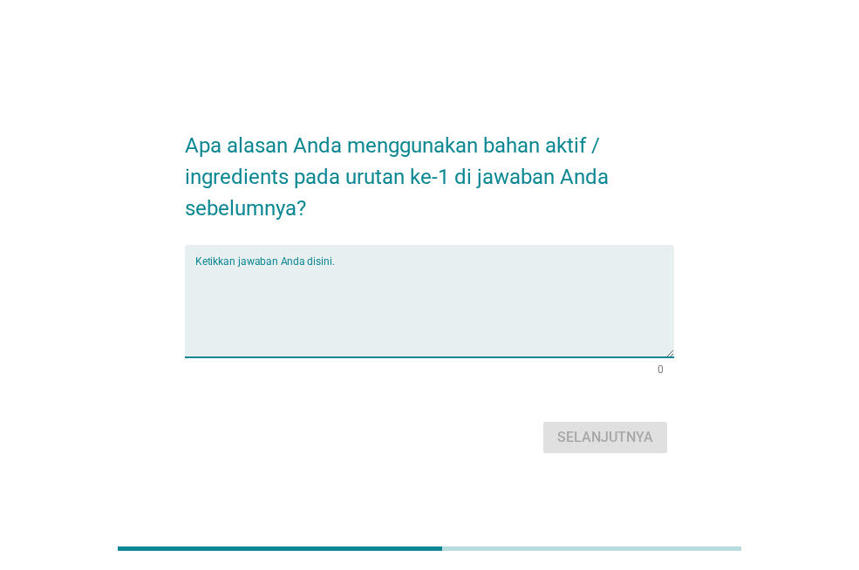
click at [431, 267] on textarea "Ketikkan jawaban Anda disini." at bounding box center [434, 312] width 479 height 92
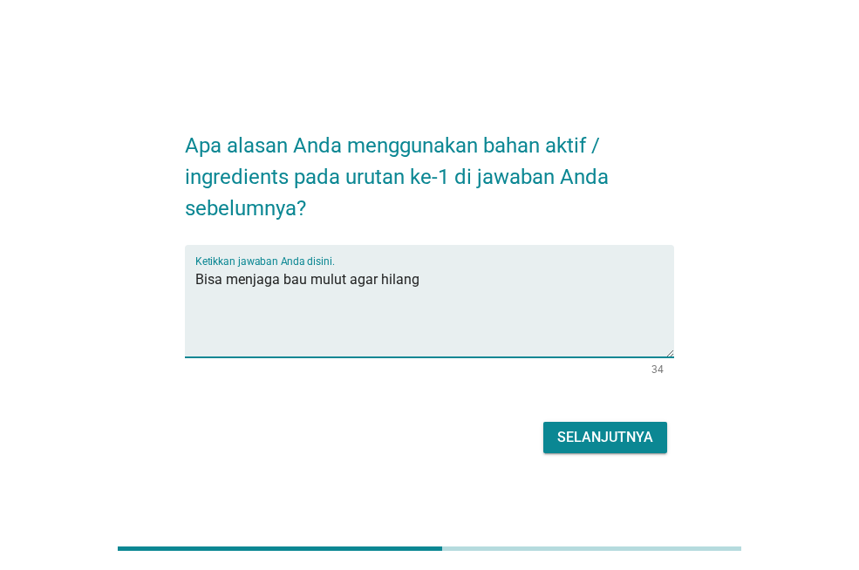
type textarea "Bisa menjaga bau mulut agar hilang"
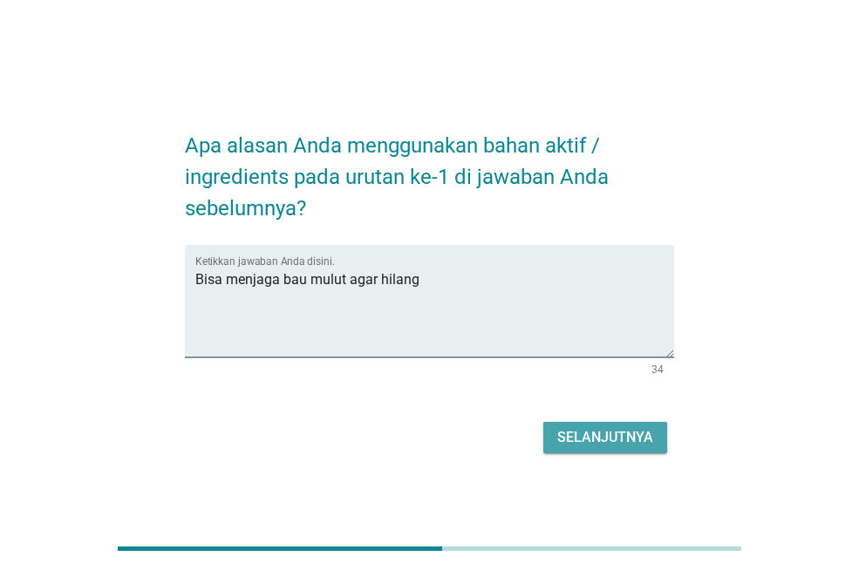
click at [608, 427] on div "Selanjutnya" at bounding box center [605, 437] width 96 height 21
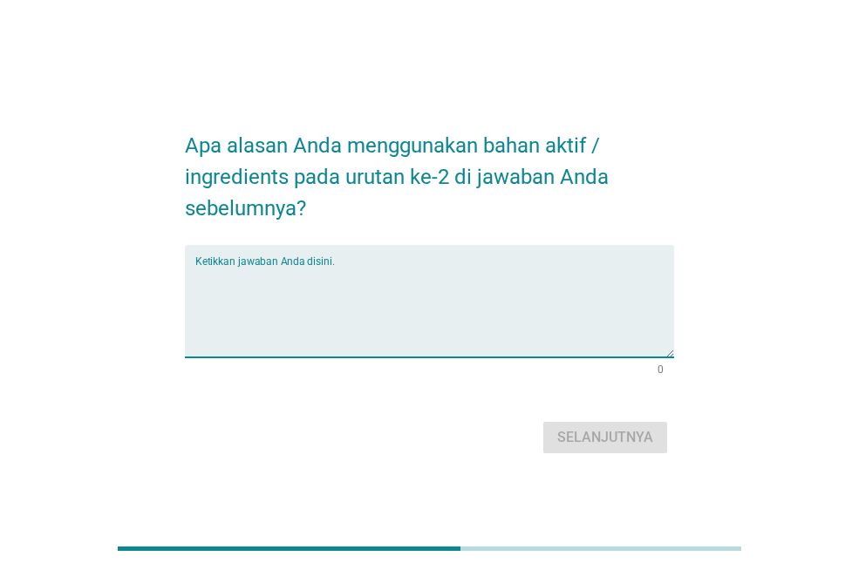
click at [446, 268] on textarea "Ketikkan jawaban Anda disini." at bounding box center [434, 312] width 479 height 92
type textarea "N"
type textarea "M"
type textarea "Sehat alami"
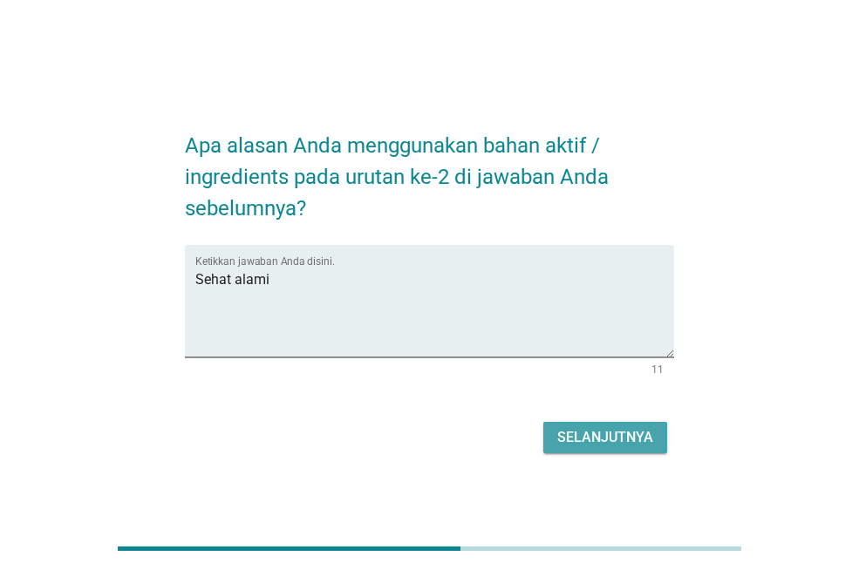
click at [583, 449] on button "Selanjutnya" at bounding box center [605, 437] width 124 height 31
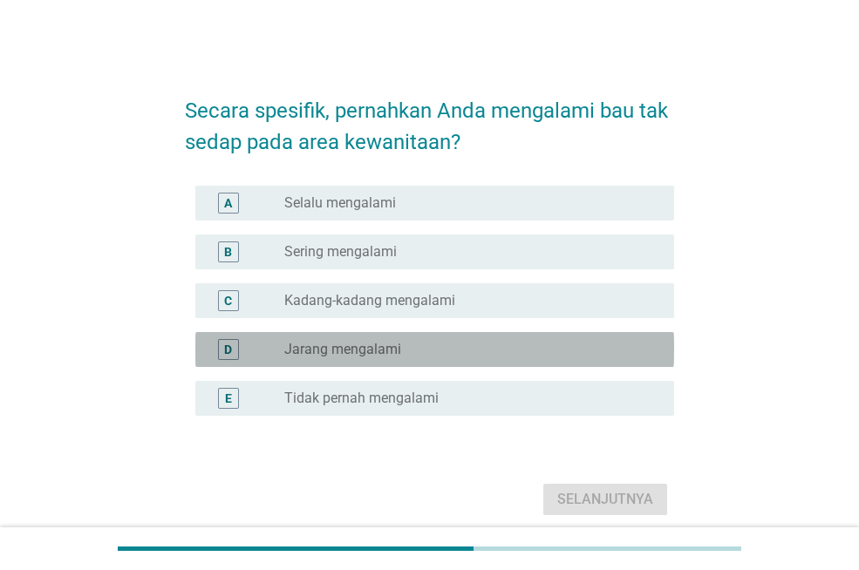
click at [437, 346] on div "radio_button_unchecked Jarang mengalami" at bounding box center [465, 349] width 362 height 17
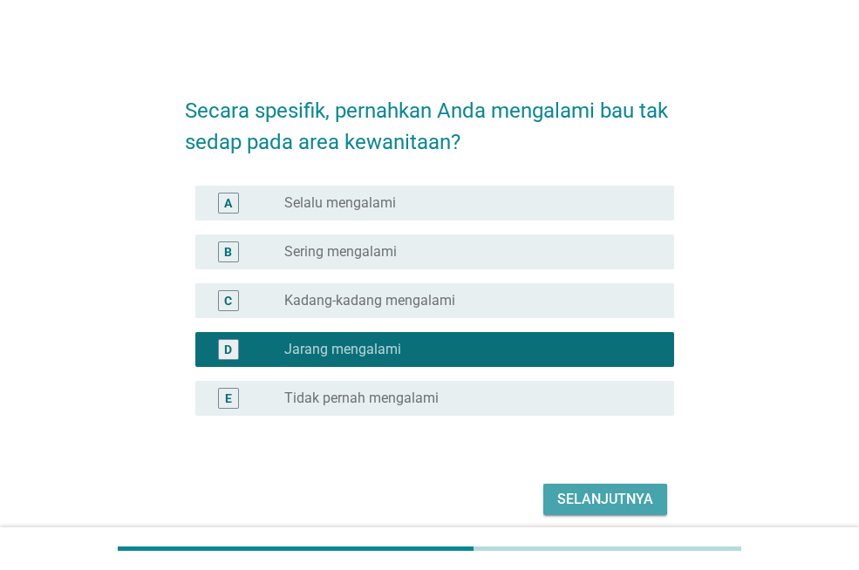
click at [589, 503] on div "Selanjutnya" at bounding box center [605, 499] width 96 height 21
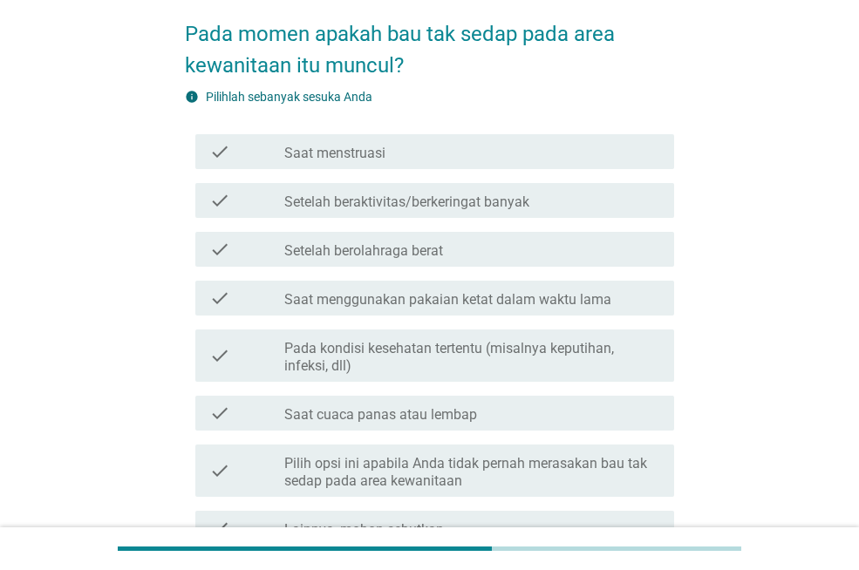
scroll to position [79, 0]
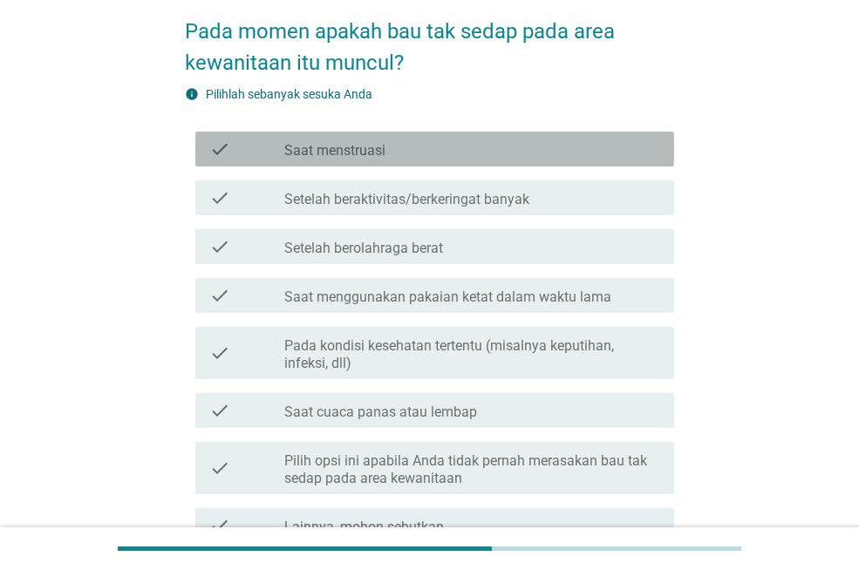
click at [466, 153] on div "check_box_outline_blank Saat menstruasi" at bounding box center [472, 149] width 376 height 21
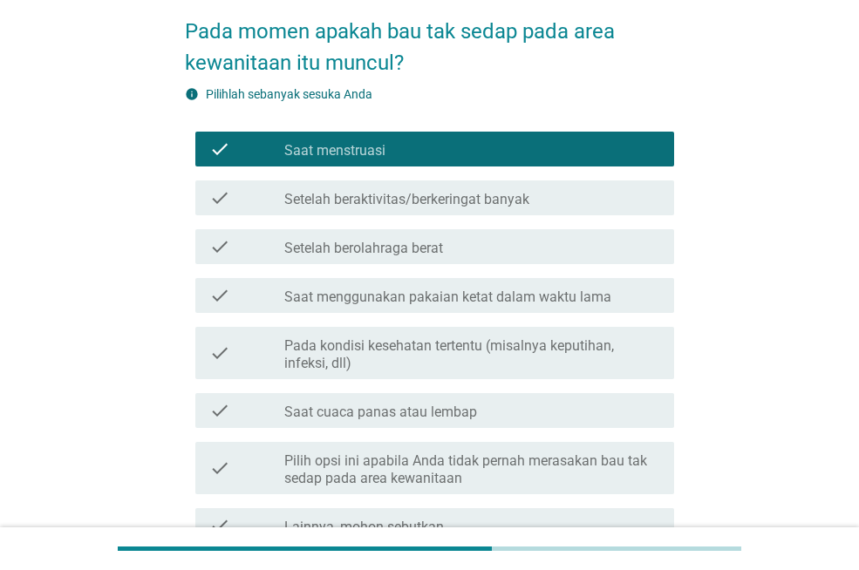
scroll to position [134, 0]
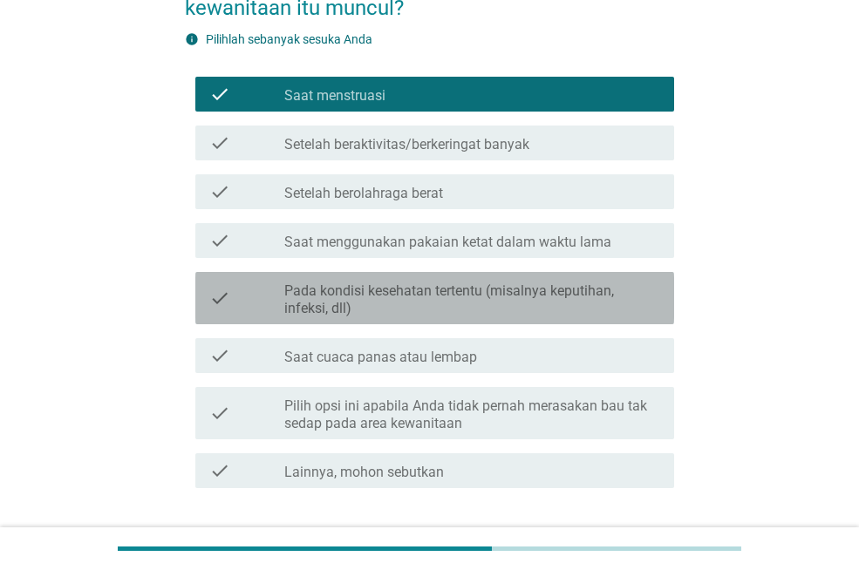
click at [472, 287] on label "Pada kondisi kesehatan tertentu (misalnya keputihan, infeksi, dll)" at bounding box center [472, 299] width 376 height 35
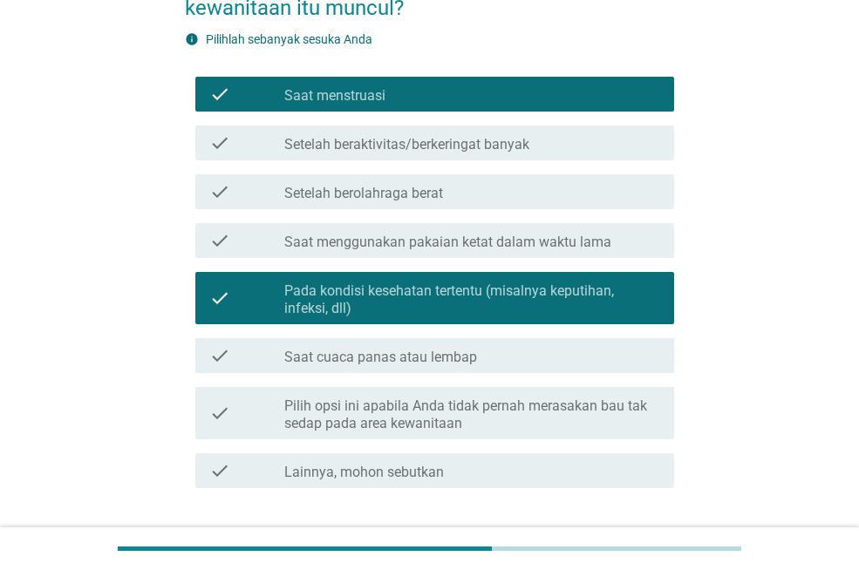
scroll to position [255, 0]
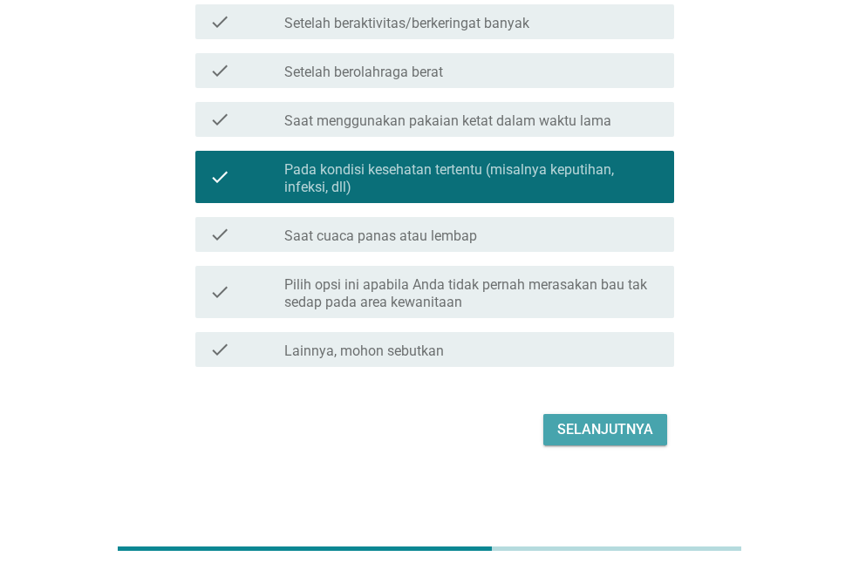
click at [568, 440] on button "Selanjutnya" at bounding box center [605, 429] width 124 height 31
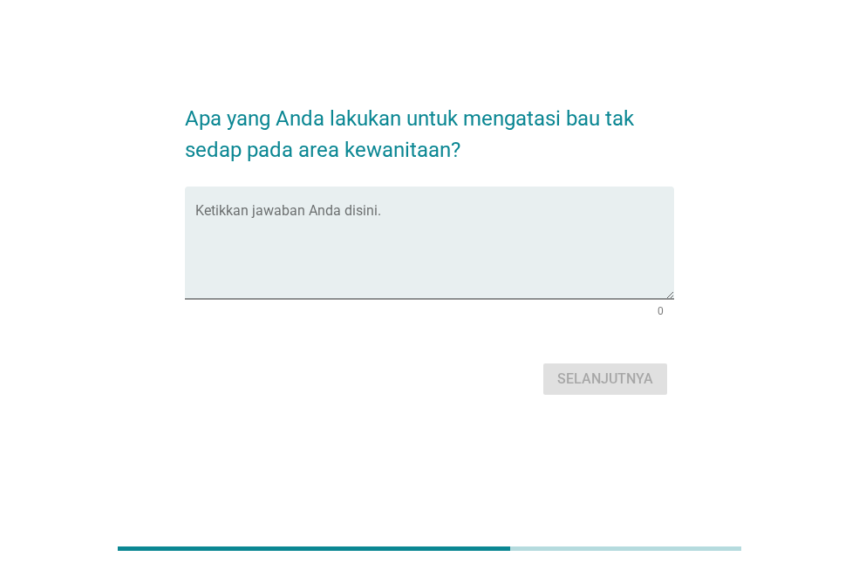
scroll to position [0, 0]
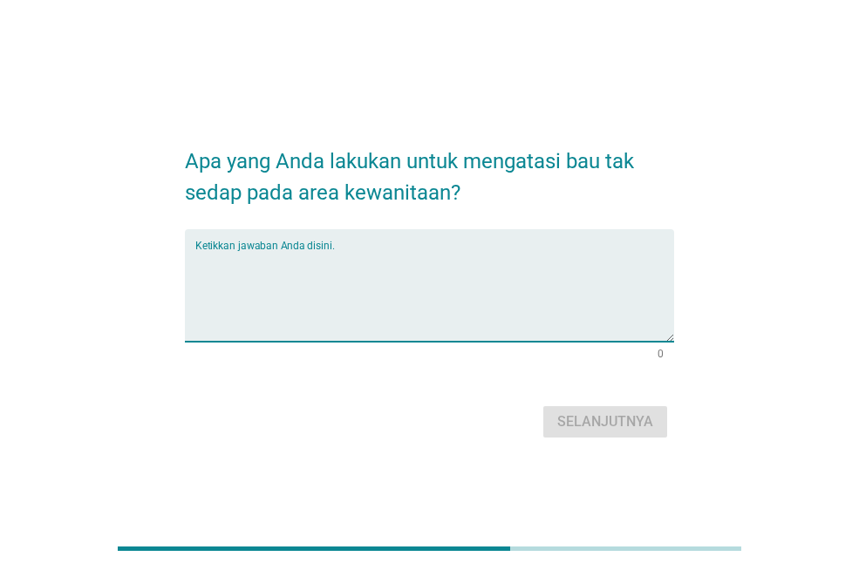
click at [419, 272] on textarea "Ketikkan jawaban Anda disini." at bounding box center [434, 296] width 479 height 92
type textarea "Mandi"
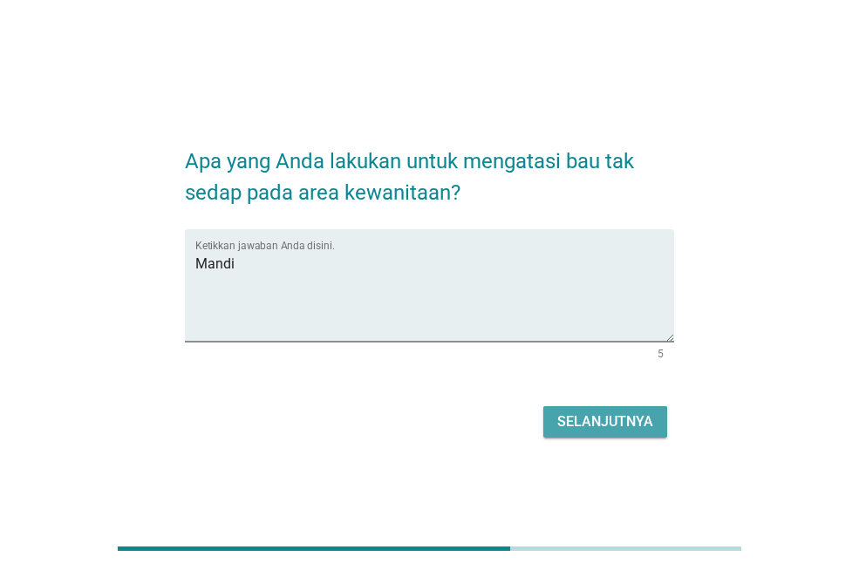
click at [568, 411] on div "Selanjutnya" at bounding box center [605, 421] width 96 height 21
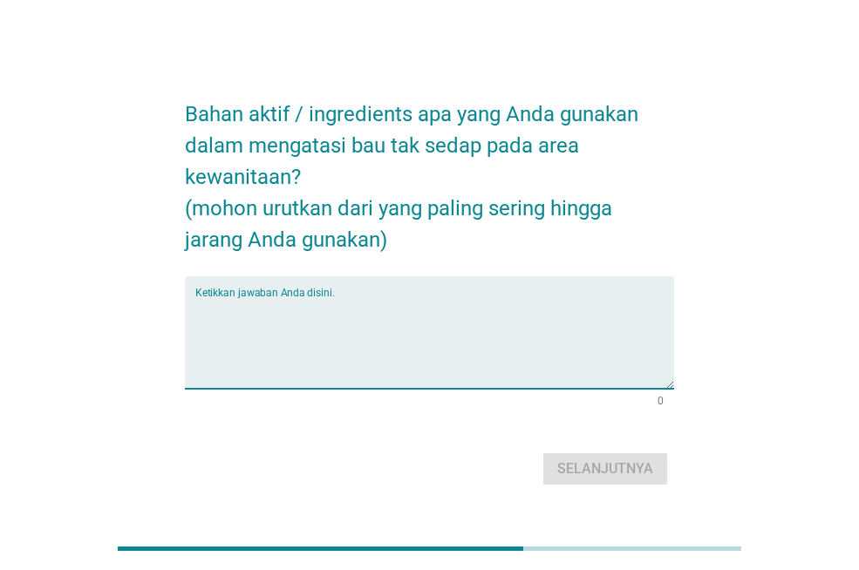
click at [424, 309] on textarea "Ketikkan jawaban Anda disini." at bounding box center [434, 343] width 479 height 92
type textarea "P"
type textarea "Sirih"
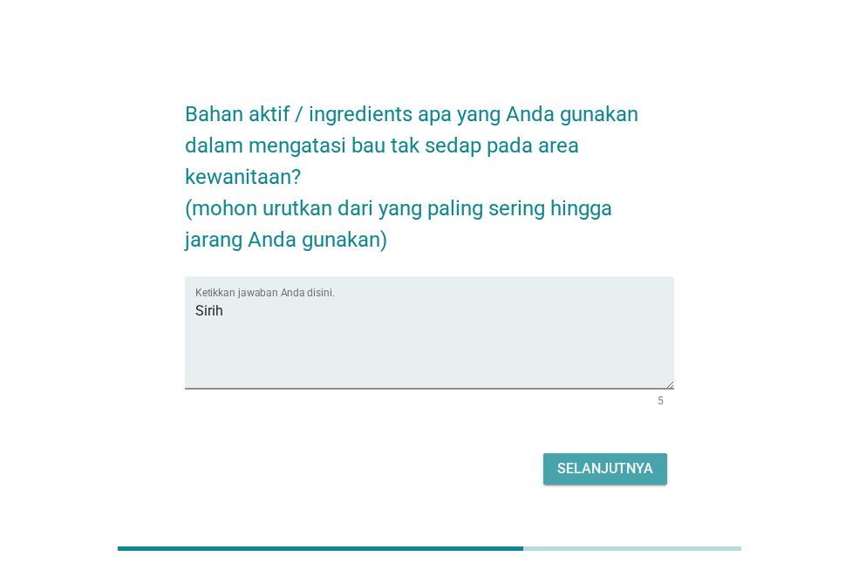
click at [589, 462] on div "Selanjutnya" at bounding box center [605, 469] width 96 height 21
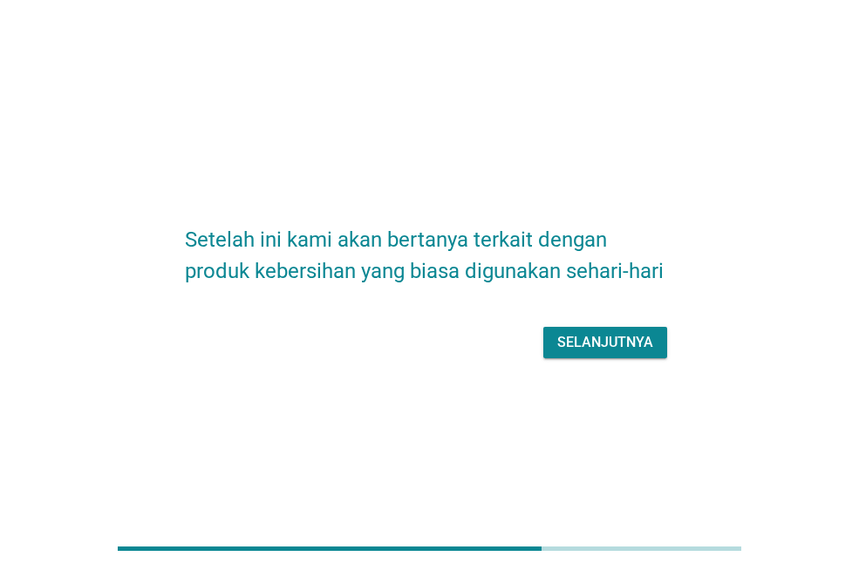
click at [615, 339] on div "Selanjutnya" at bounding box center [605, 342] width 96 height 21
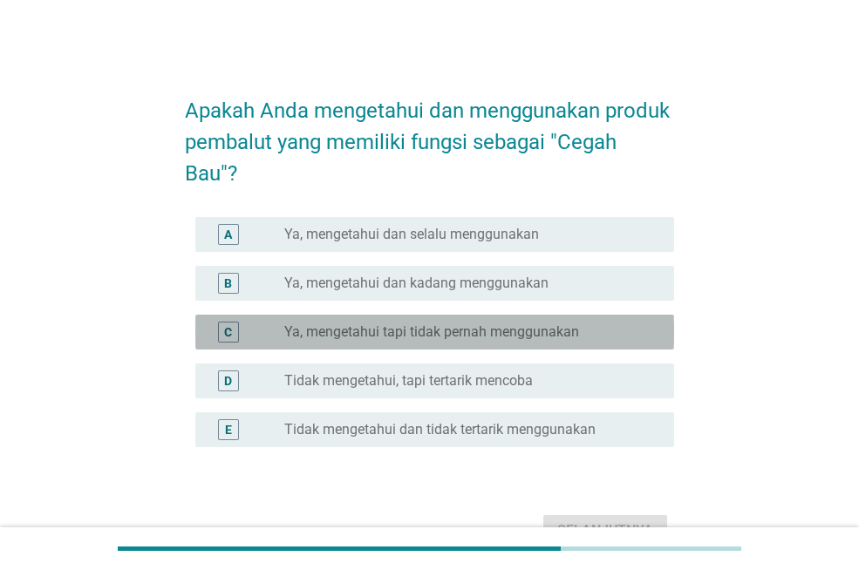
click at [495, 334] on label "Ya, mengetahui tapi tidak pernah menggunakan" at bounding box center [431, 331] width 295 height 17
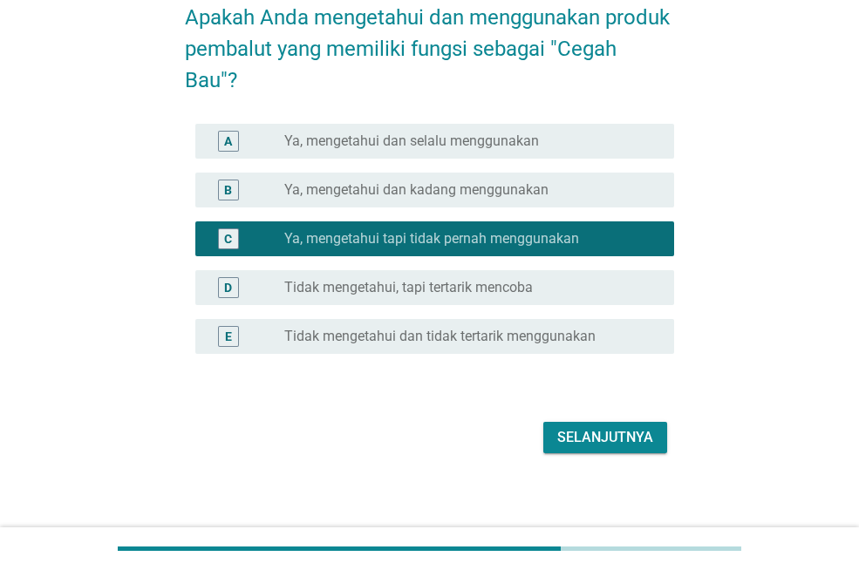
scroll to position [94, 0]
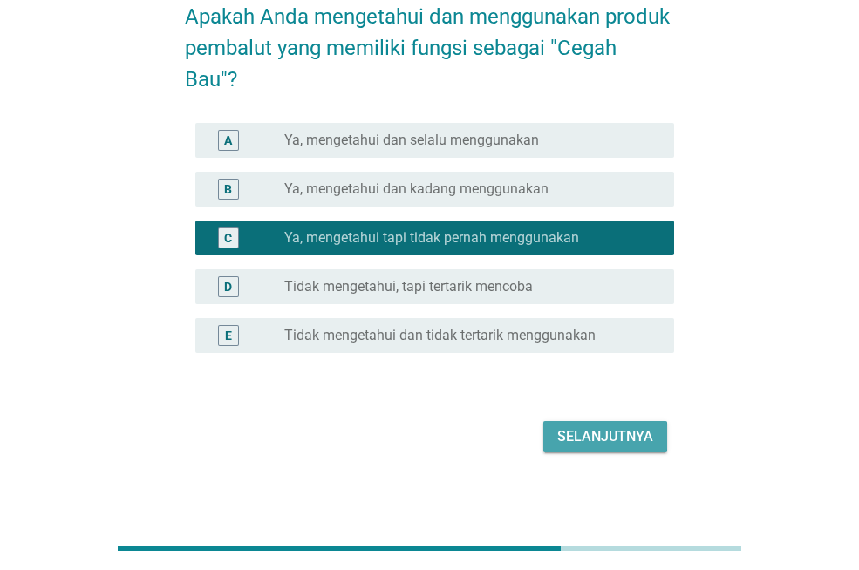
click at [594, 432] on div "Selanjutnya" at bounding box center [605, 436] width 96 height 21
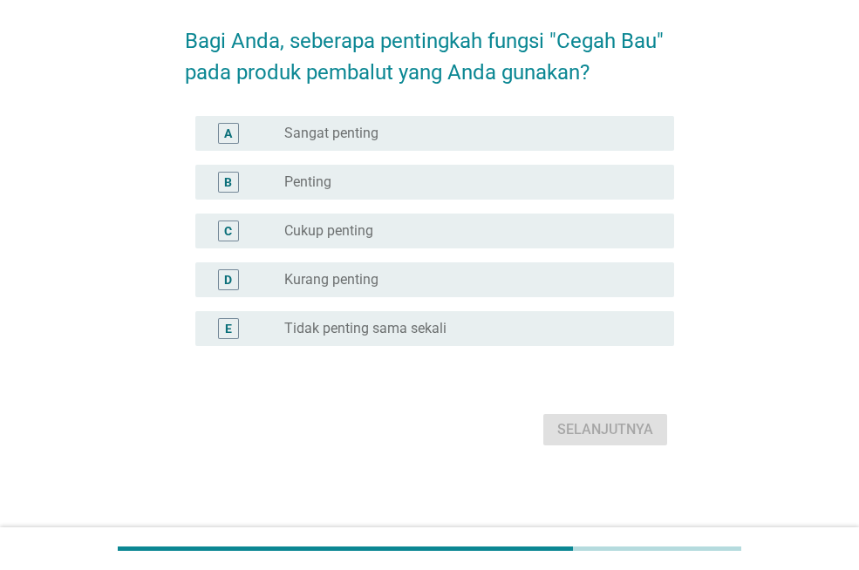
scroll to position [0, 0]
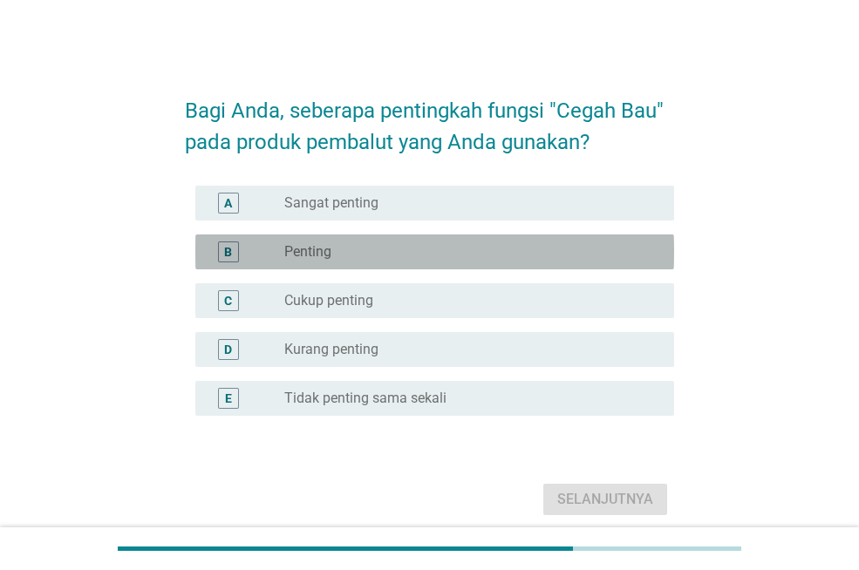
click at [461, 246] on div "radio_button_unchecked Penting" at bounding box center [465, 251] width 362 height 17
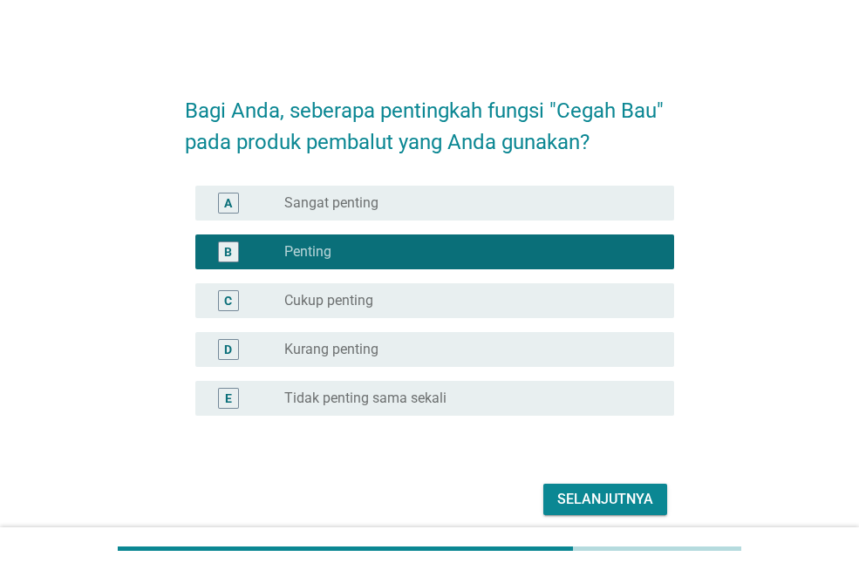
click at [597, 498] on div "Selanjutnya" at bounding box center [605, 499] width 96 height 21
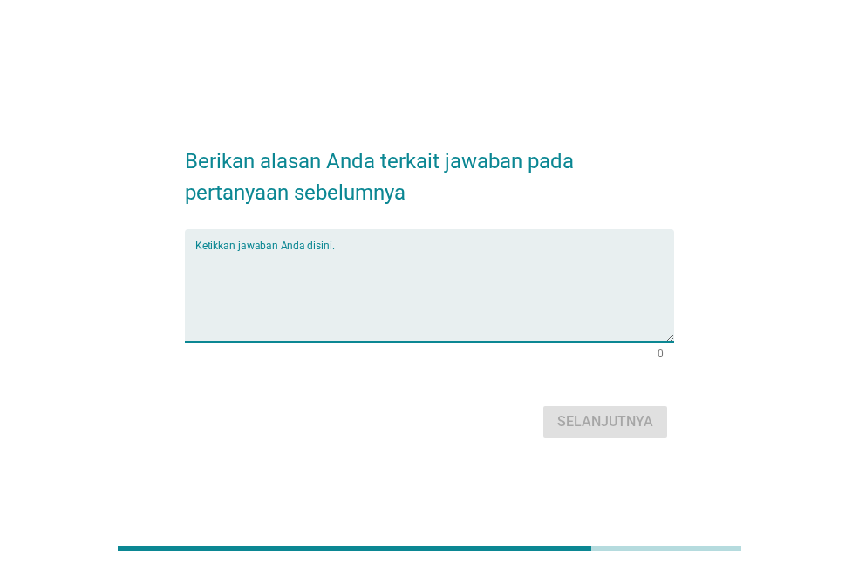
click at [455, 274] on textarea "Ketikkan jawaban Anda disini." at bounding box center [434, 296] width 479 height 92
type textarea "m"
type textarea "M"
click at [398, 241] on div "Ketikkan jawaban Anda disini." at bounding box center [434, 285] width 479 height 112
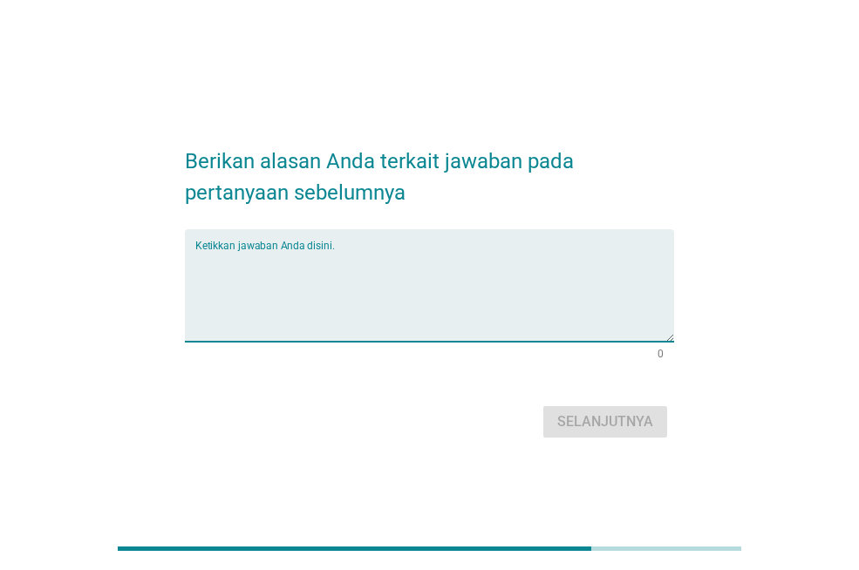
drag, startPoint x: 350, startPoint y: 240, endPoint x: 192, endPoint y: 237, distance: 158.7
click at [192, 237] on div "Ketikkan jawaban Anda disini." at bounding box center [429, 285] width 489 height 112
click at [229, 287] on textarea "Ketikkan jawaban Anda disini." at bounding box center [434, 296] width 479 height 92
type textarea "M"
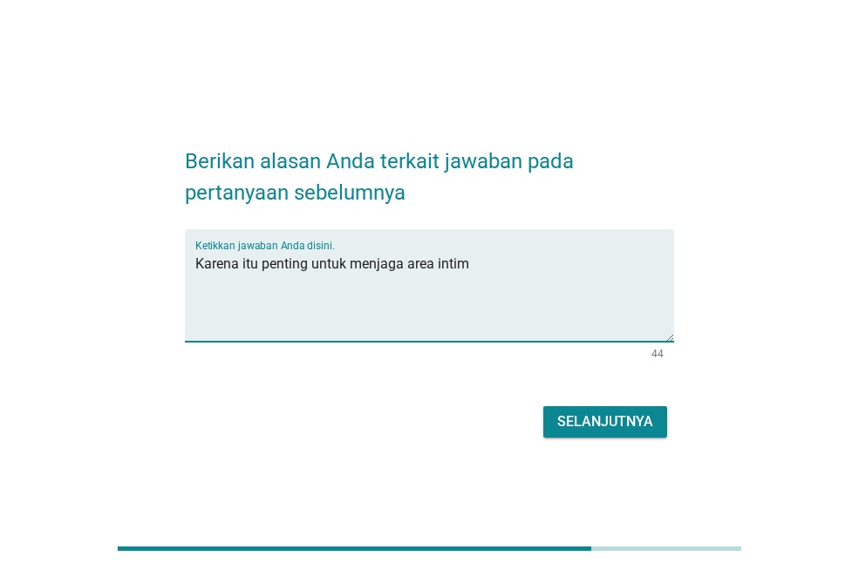
type textarea "Karena itu penting untuk menjaga area intim"
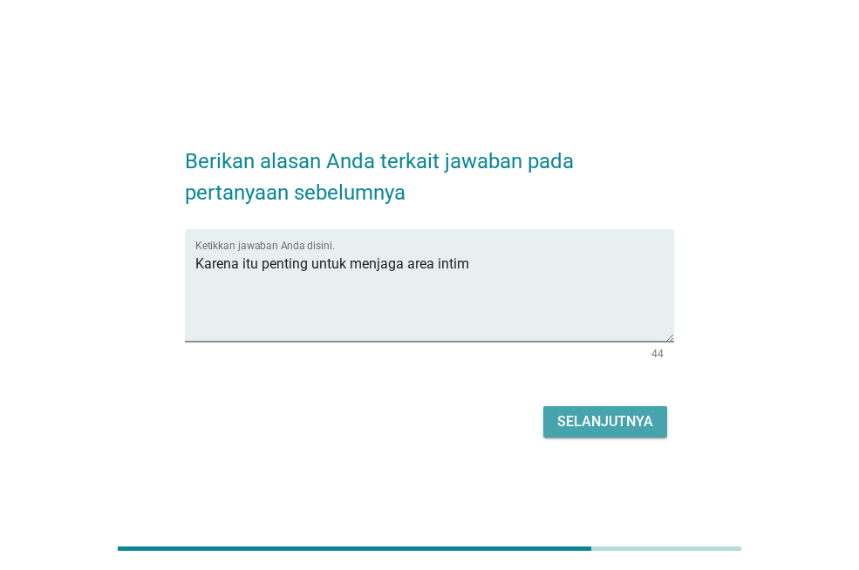
click at [580, 419] on div "Selanjutnya" at bounding box center [605, 421] width 96 height 21
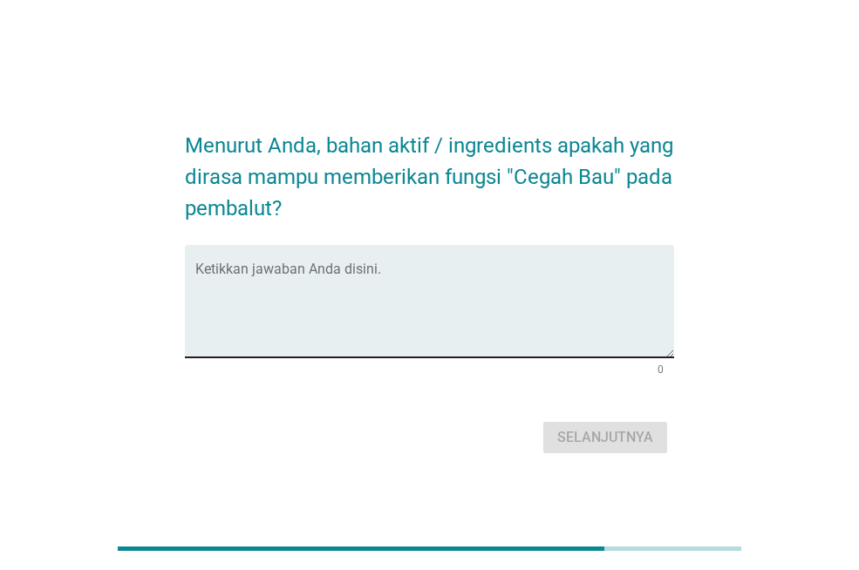
click at [433, 282] on textarea "Ketikkan jawaban Anda disini." at bounding box center [434, 312] width 479 height 92
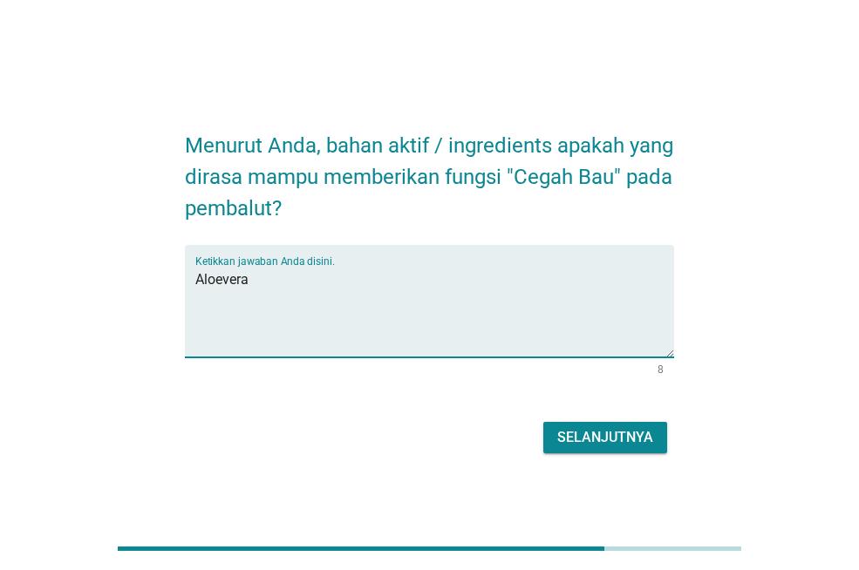
type textarea "Aloevera"
click at [605, 436] on div "Selanjutnya" at bounding box center [605, 437] width 96 height 21
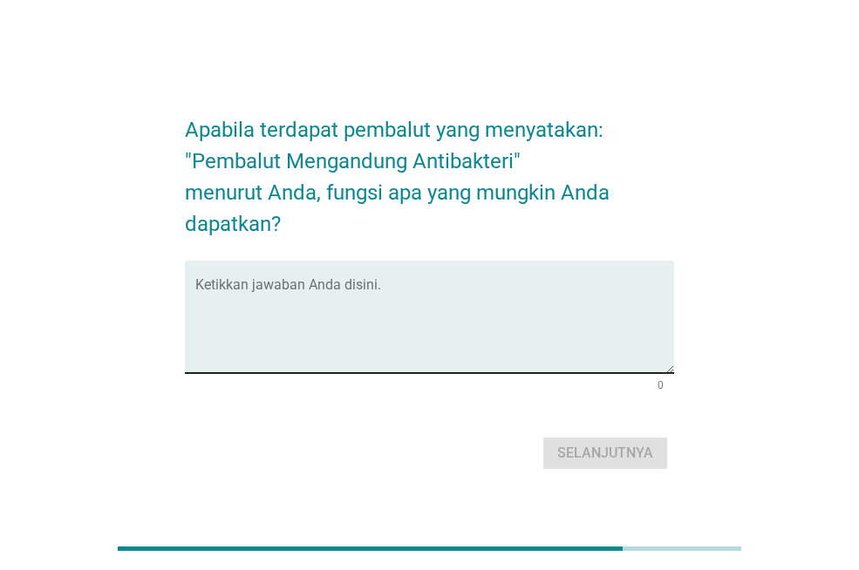
click at [433, 279] on div "Ketikkan jawaban Anda disini." at bounding box center [434, 317] width 479 height 112
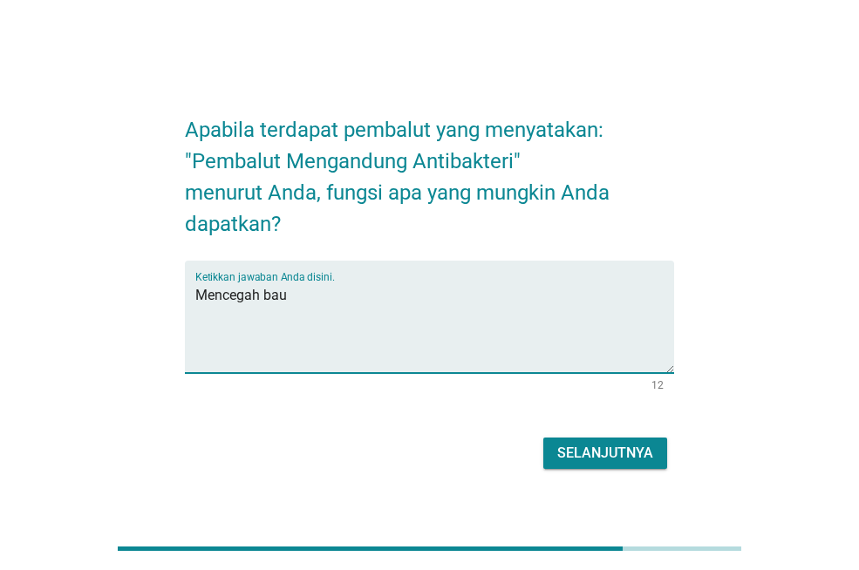
type textarea "Mencegah bau"
click at [599, 463] on div "Selanjutnya" at bounding box center [605, 453] width 96 height 21
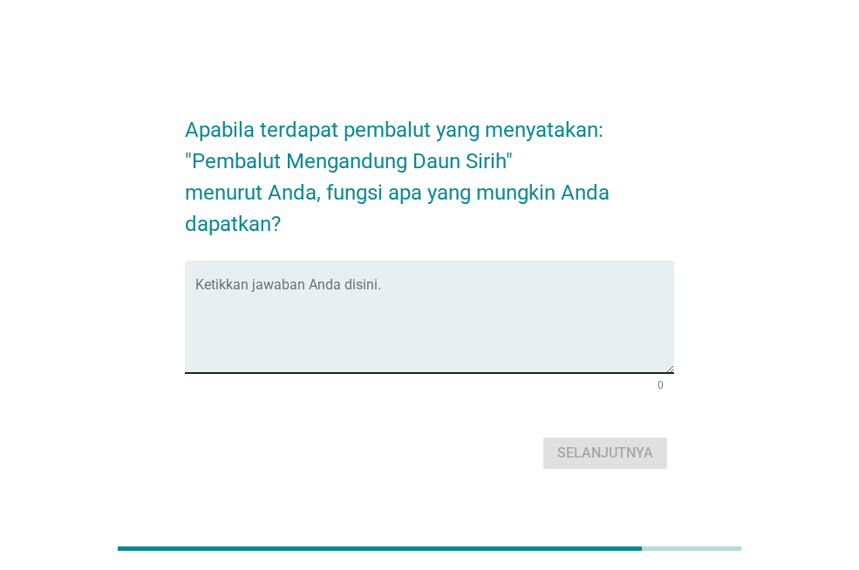
click at [421, 283] on textarea "Ketikkan jawaban Anda disini." at bounding box center [434, 328] width 479 height 92
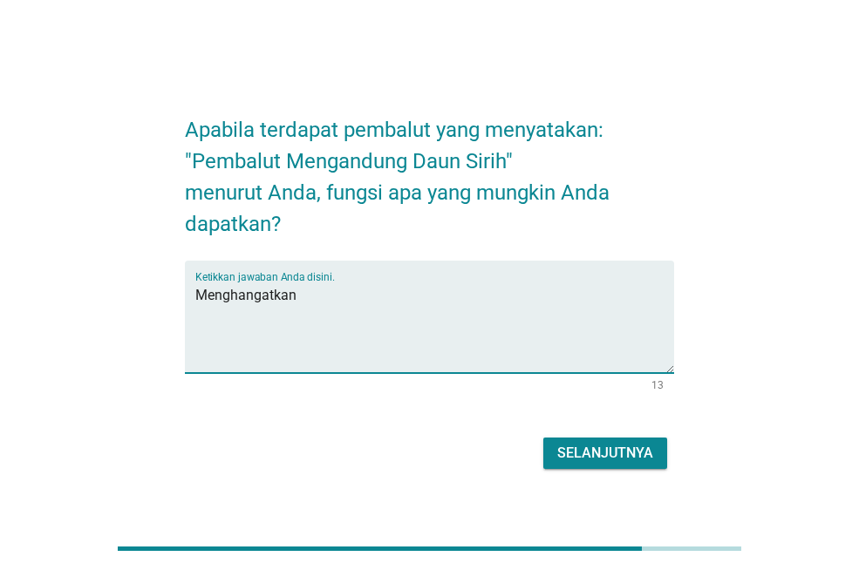
type textarea "Menghangatkan"
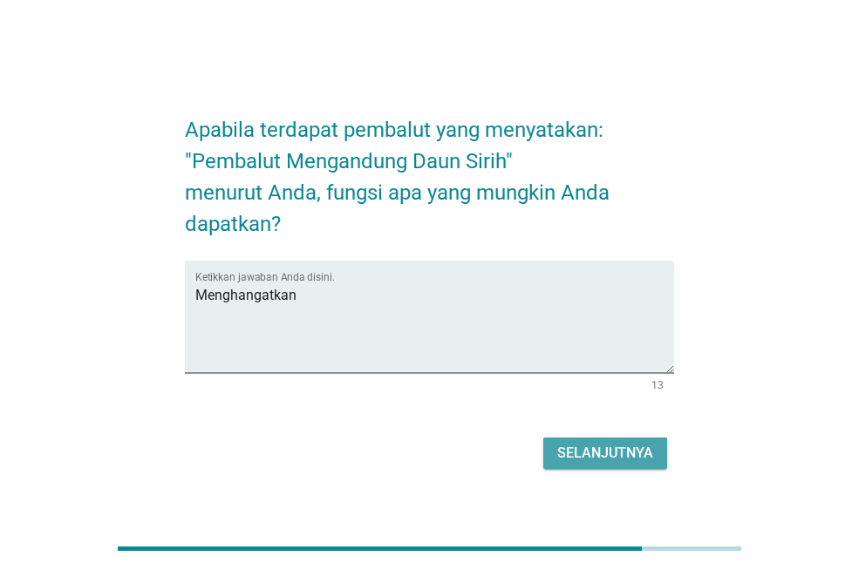
click at [623, 445] on div "Selanjutnya" at bounding box center [605, 453] width 96 height 21
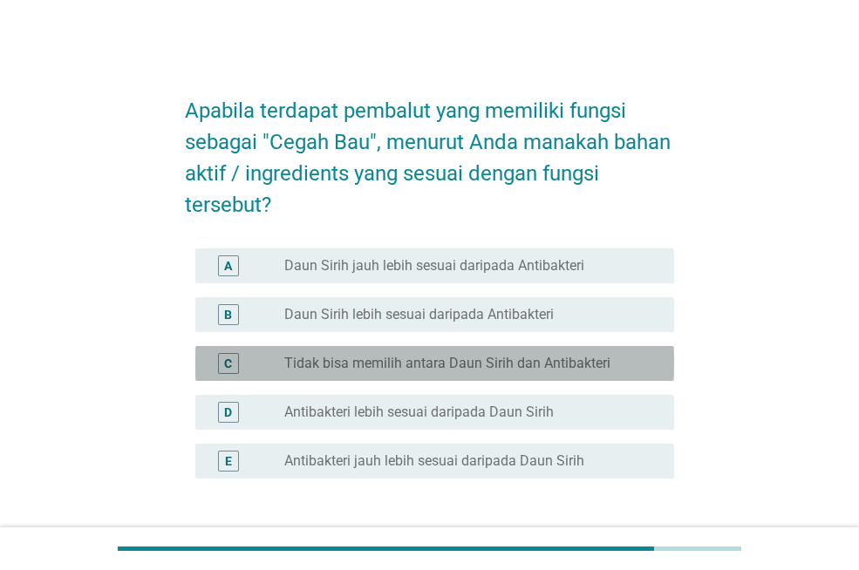
click at [505, 362] on label "Tidak bisa memilih antara Daun Sirih dan Antibakteri" at bounding box center [447, 363] width 326 height 17
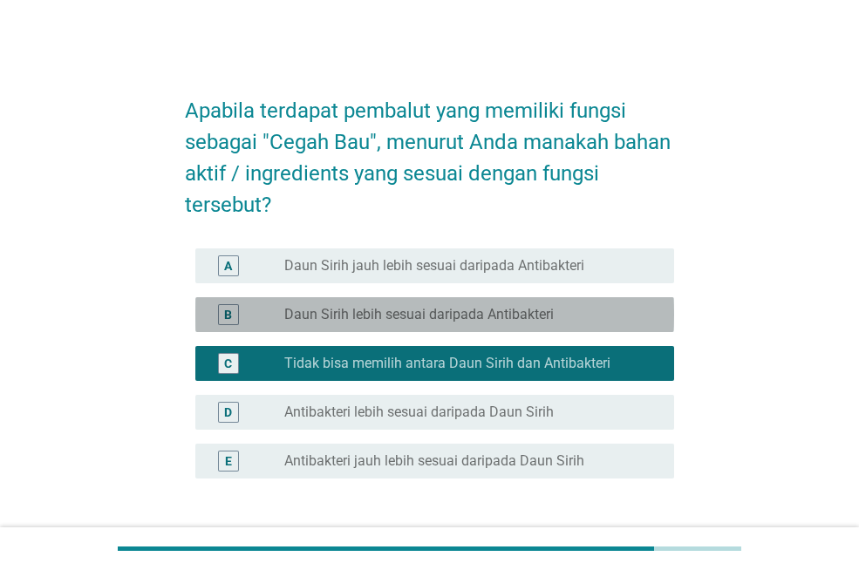
click at [535, 320] on label "Daun Sirih lebih sesuai daripada Antibakteri" at bounding box center [418, 314] width 269 height 17
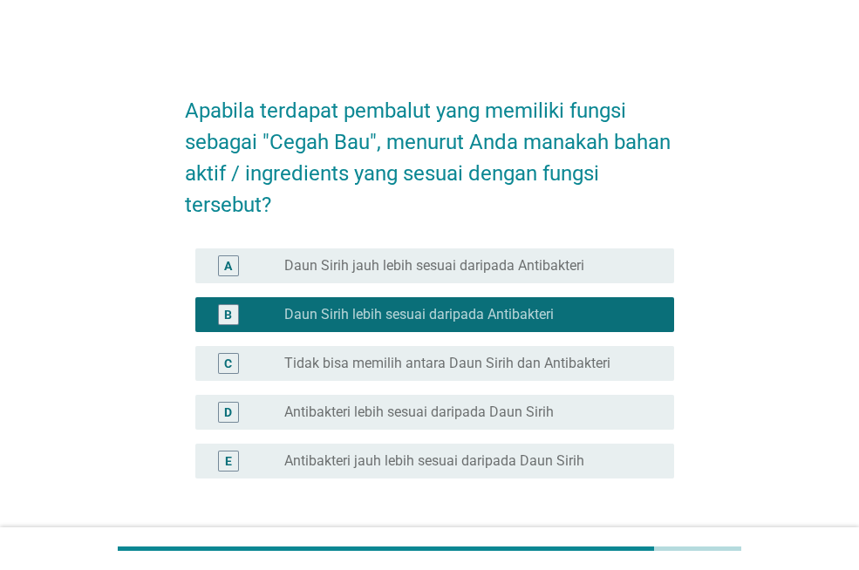
scroll to position [132, 0]
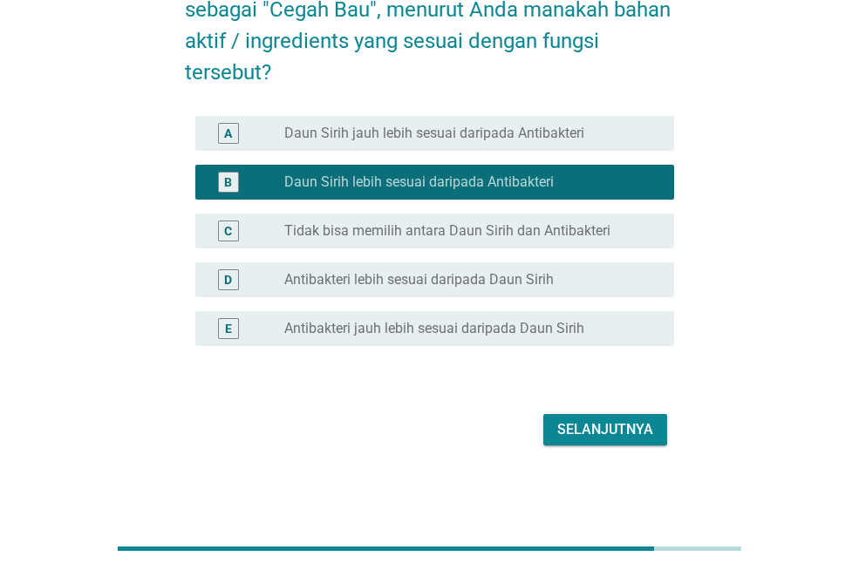
click at [626, 432] on div "Selanjutnya" at bounding box center [605, 429] width 96 height 21
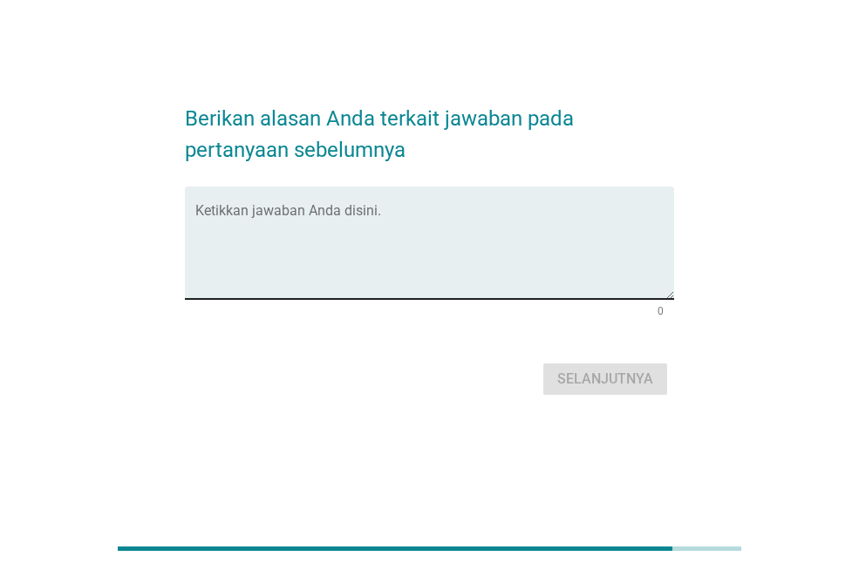
scroll to position [0, 0]
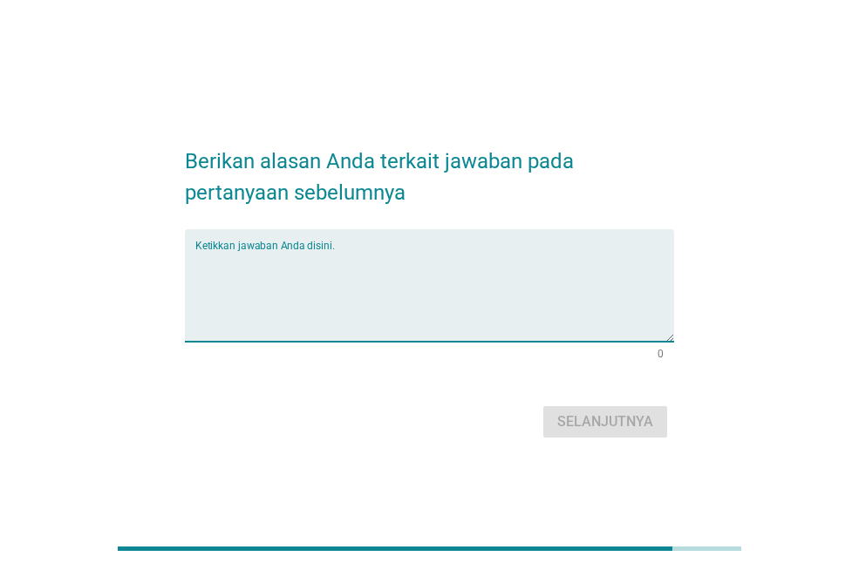
click at [507, 289] on textarea "Ketikkan jawaban Anda disini." at bounding box center [434, 296] width 479 height 92
type textarea "Sehat"
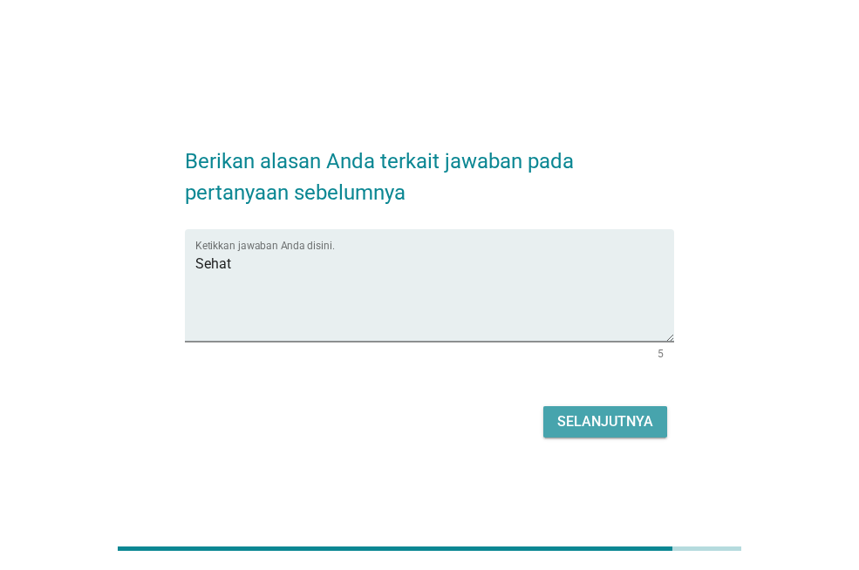
click at [577, 411] on div "Selanjutnya" at bounding box center [605, 421] width 96 height 21
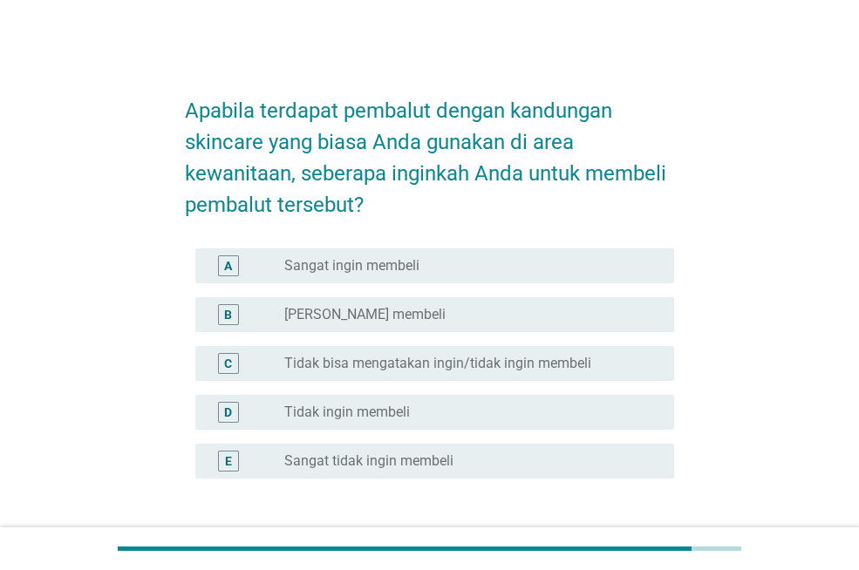
click at [526, 294] on div "B radio_button_unchecked Ingin membeli" at bounding box center [429, 314] width 489 height 49
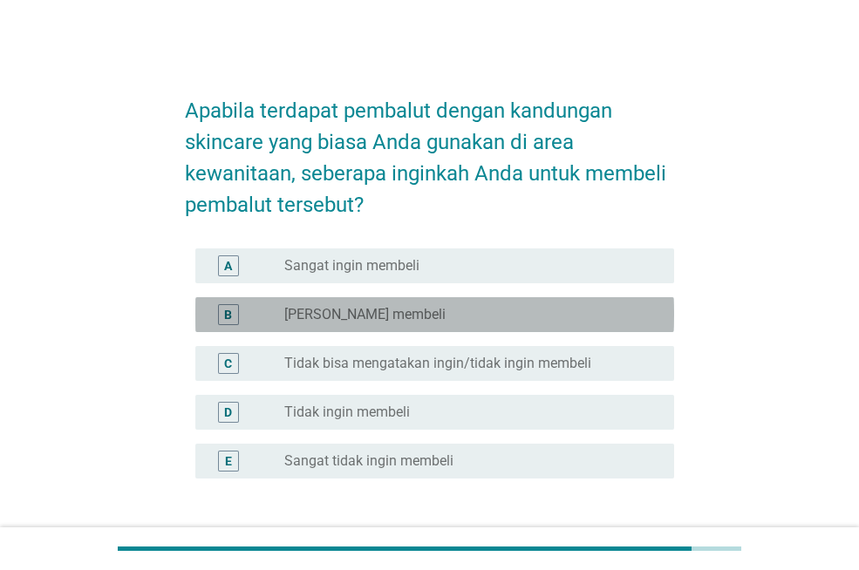
click at [541, 322] on div "radio_button_unchecked Ingin membeli" at bounding box center [465, 314] width 362 height 17
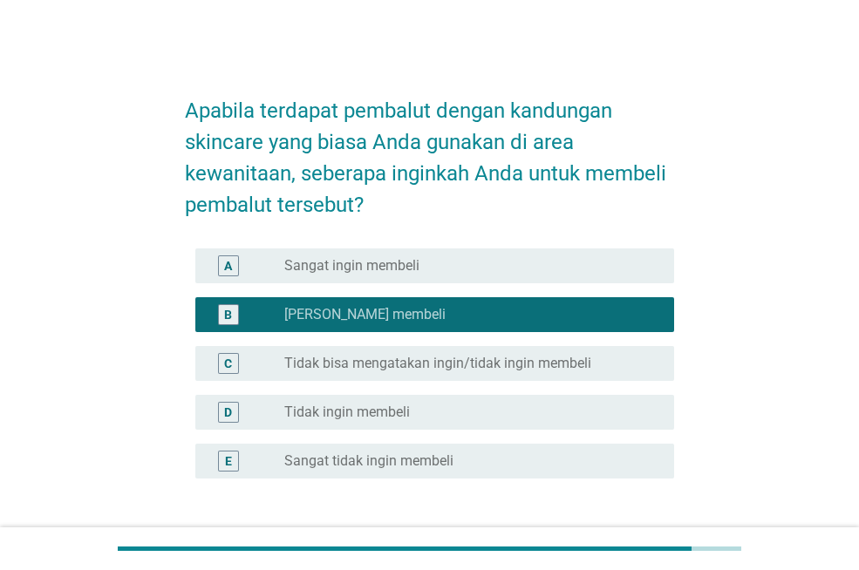
scroll to position [132, 0]
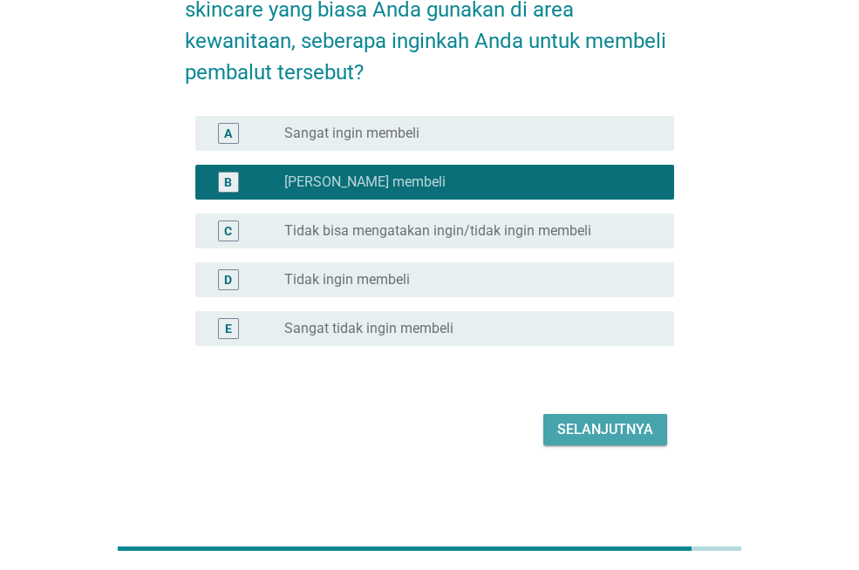
click at [614, 431] on div "Selanjutnya" at bounding box center [605, 429] width 96 height 21
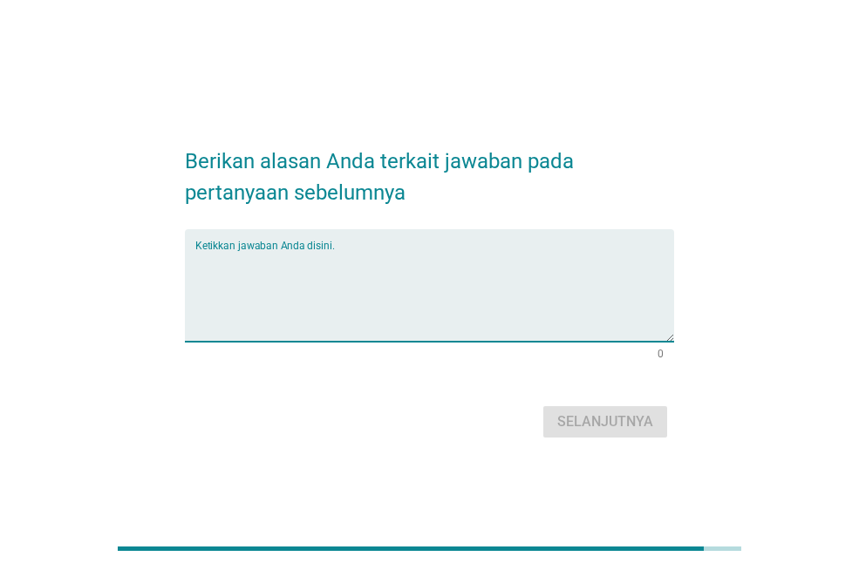
click at [467, 259] on textarea "Ketikkan jawaban Anda disini." at bounding box center [434, 296] width 479 height 92
type textarea "H"
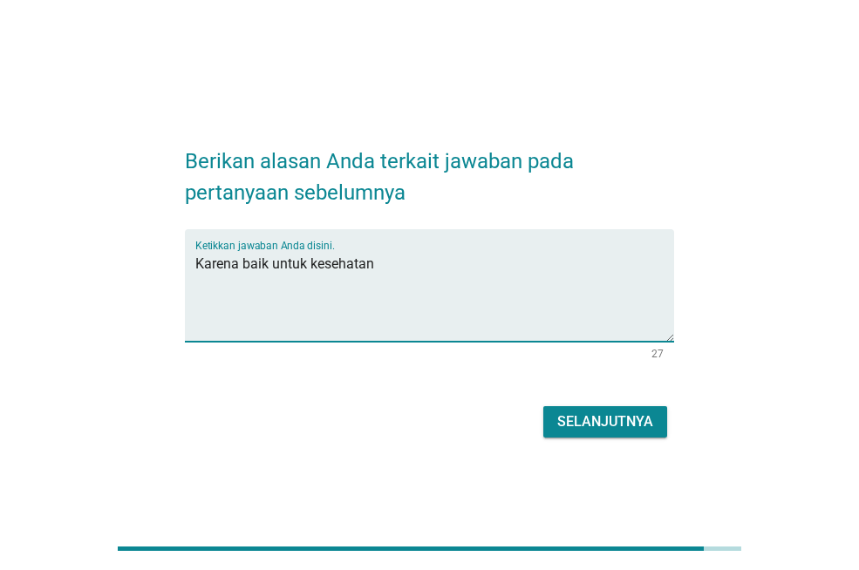
type textarea "Karena baik untuk kesehatan"
click at [629, 435] on button "Selanjutnya" at bounding box center [605, 421] width 124 height 31
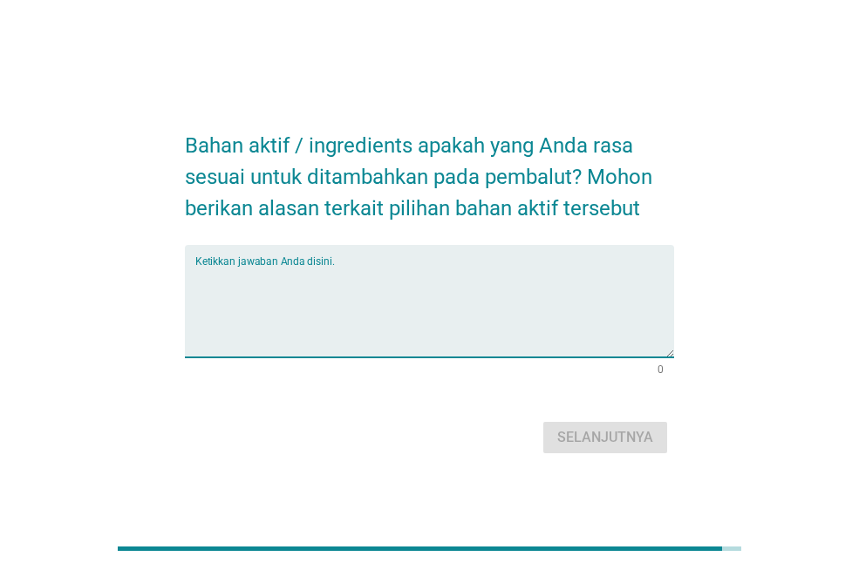
click at [473, 286] on textarea "Ketikkan jawaban Anda disini." at bounding box center [434, 312] width 479 height 92
click at [472, 266] on textarea "Ketikkan jawaban Anda disini." at bounding box center [434, 312] width 479 height 92
click at [440, 266] on textarea "Ketikkan jawaban Anda disini." at bounding box center [434, 312] width 479 height 92
type textarea "A"
type textarea "Gel aloevera"
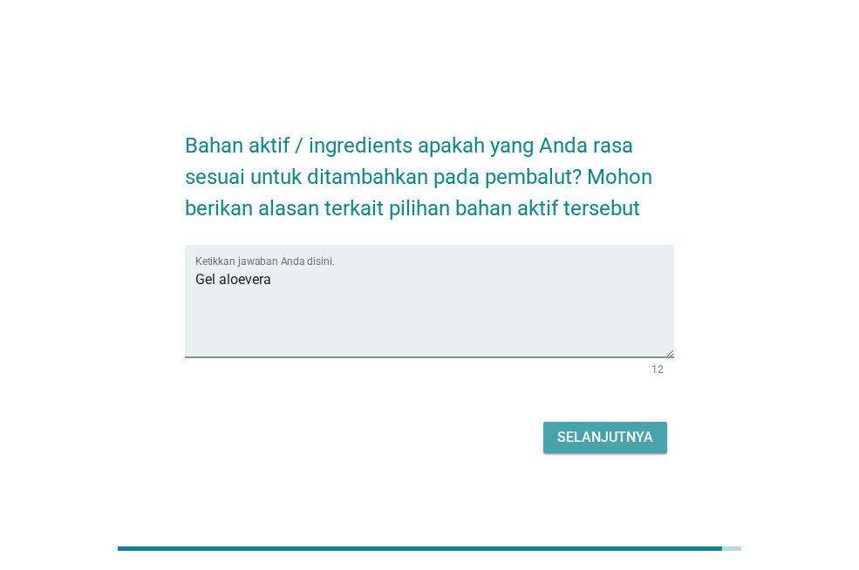
click at [590, 442] on div "Selanjutnya" at bounding box center [605, 437] width 96 height 21
